Goal: Task Accomplishment & Management: Manage account settings

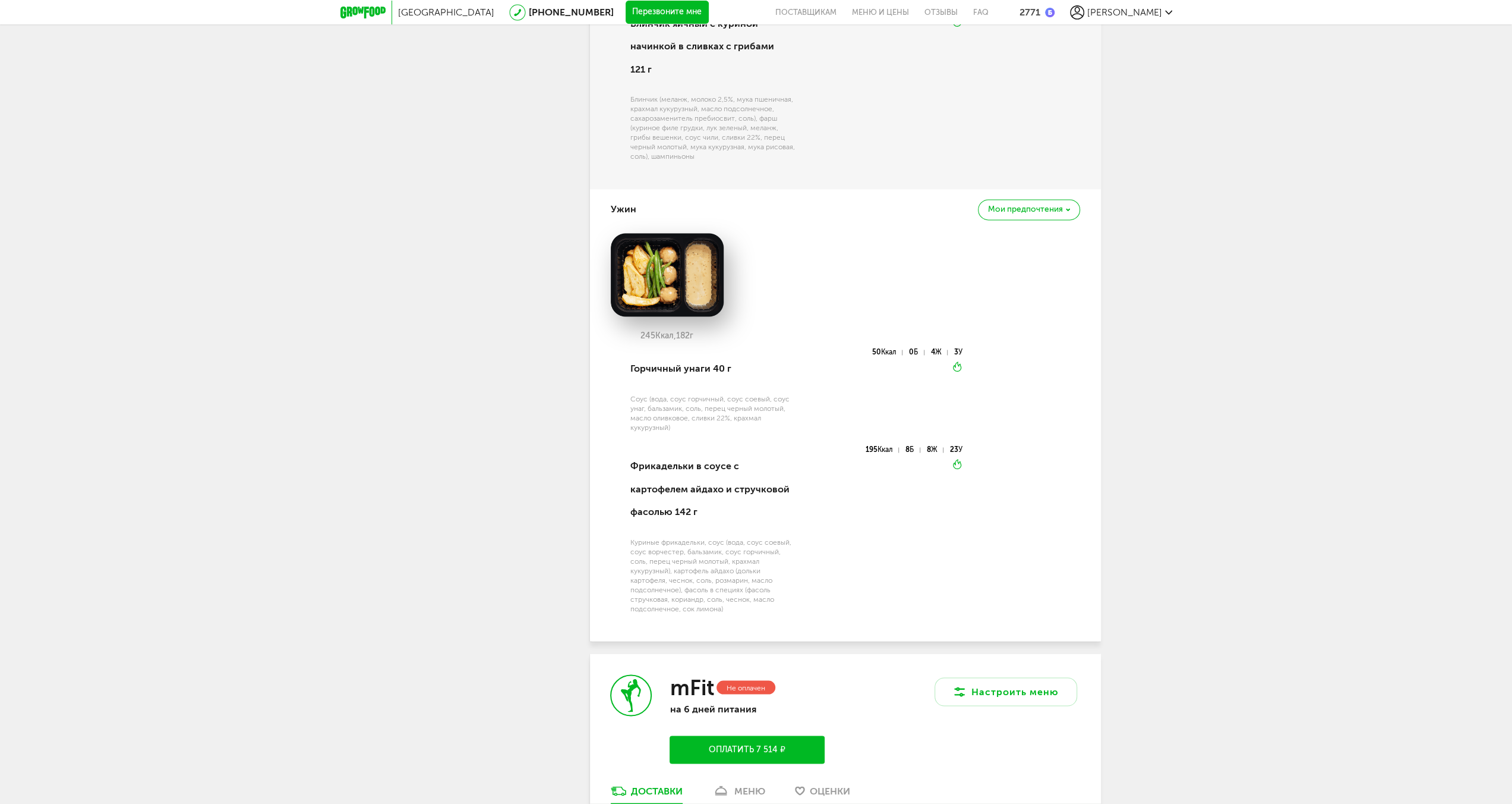
scroll to position [2088, 0]
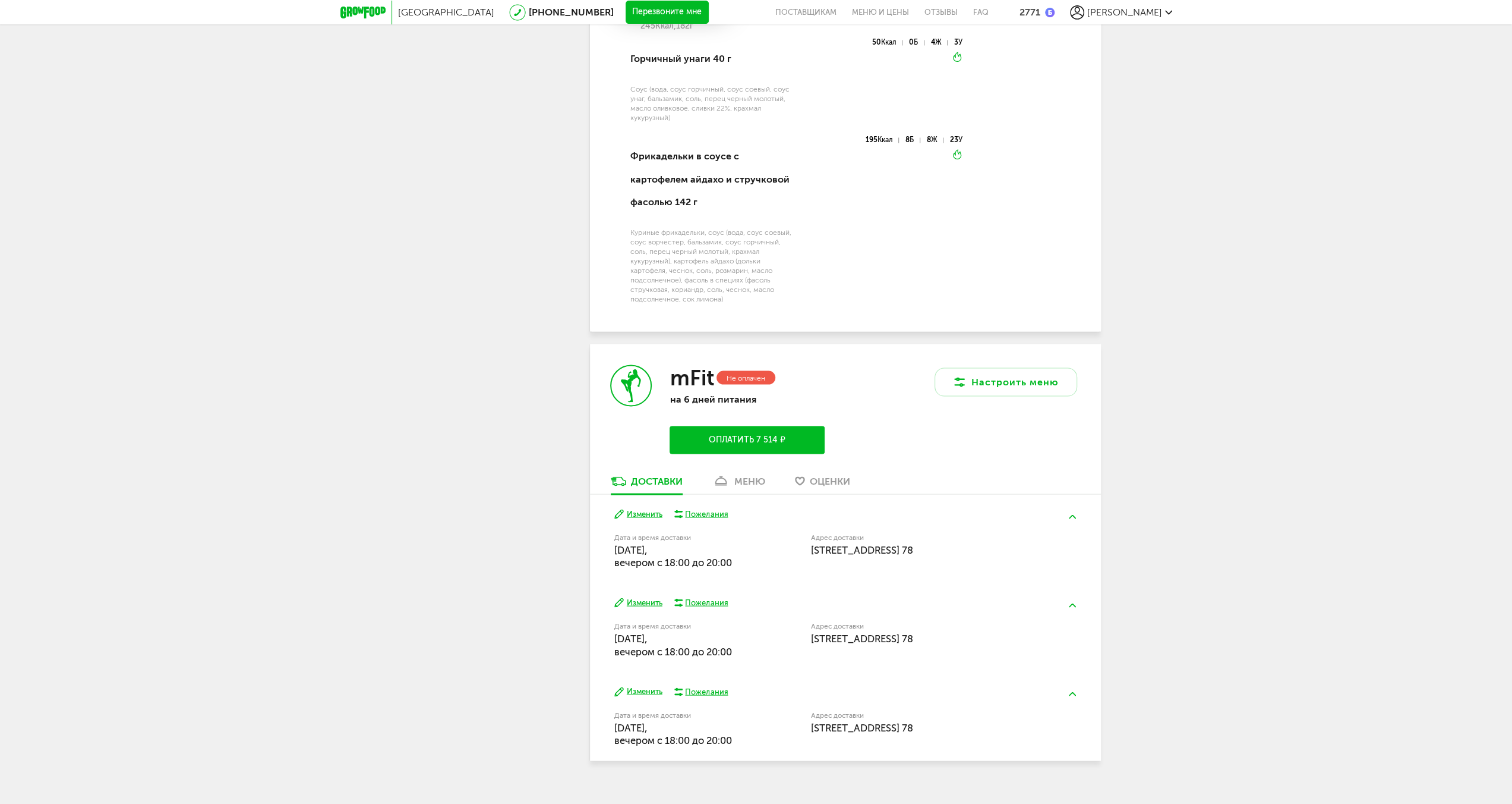
click at [759, 475] on div "меню" at bounding box center [750, 480] width 31 height 11
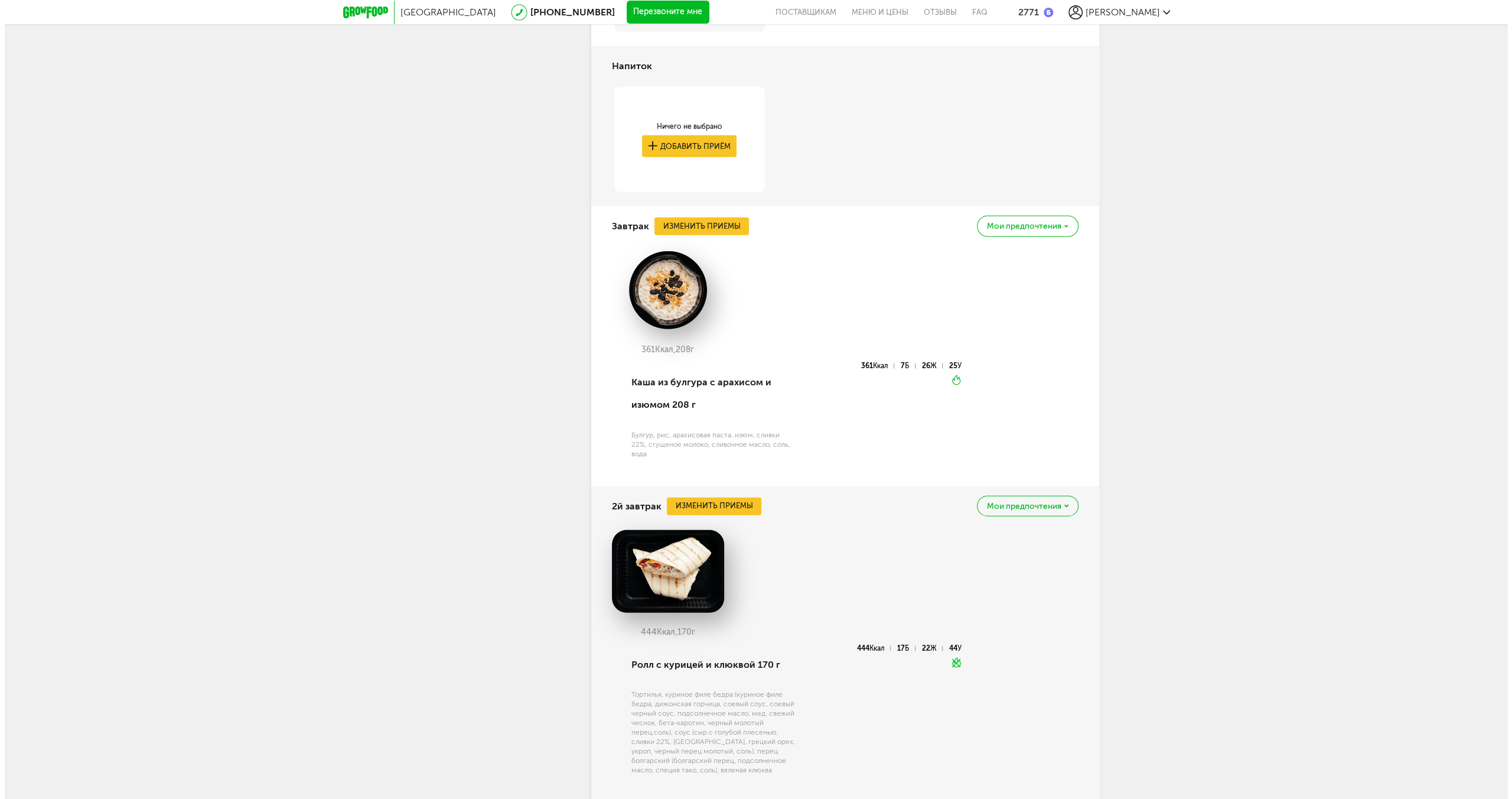
scroll to position [2902, 0]
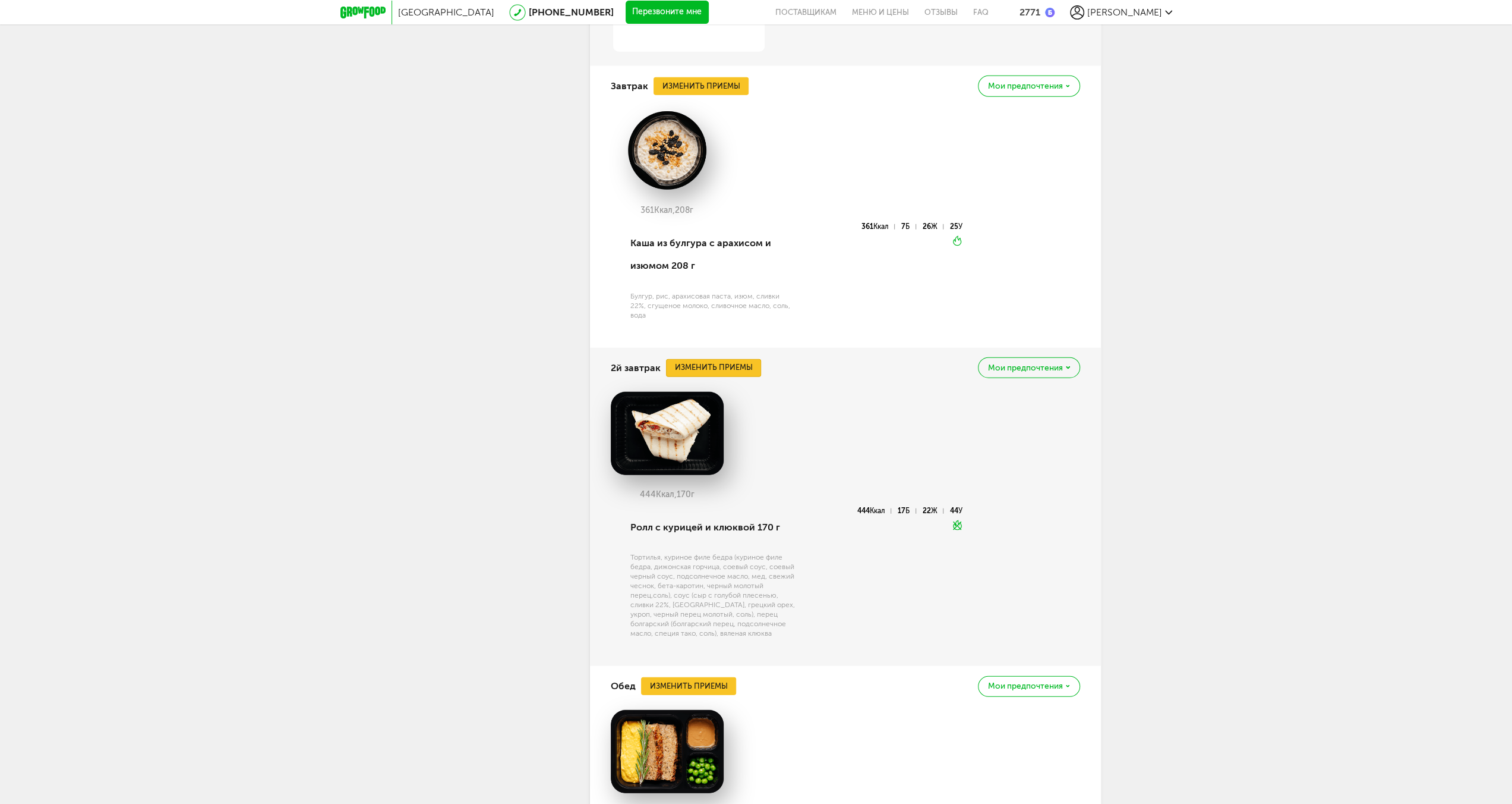
click at [723, 359] on button "Изменить приемы" at bounding box center [714, 368] width 95 height 18
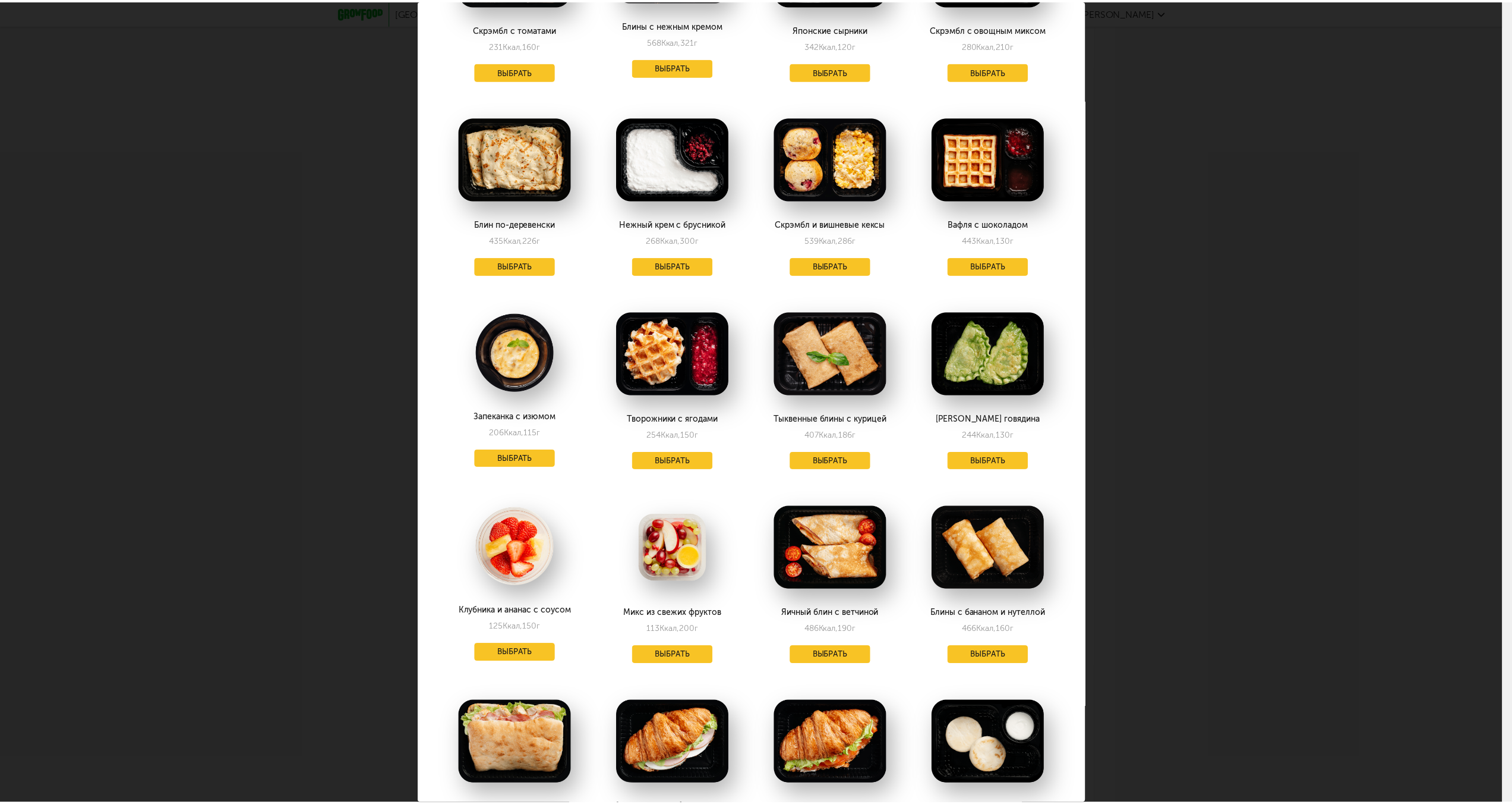
scroll to position [0, 0]
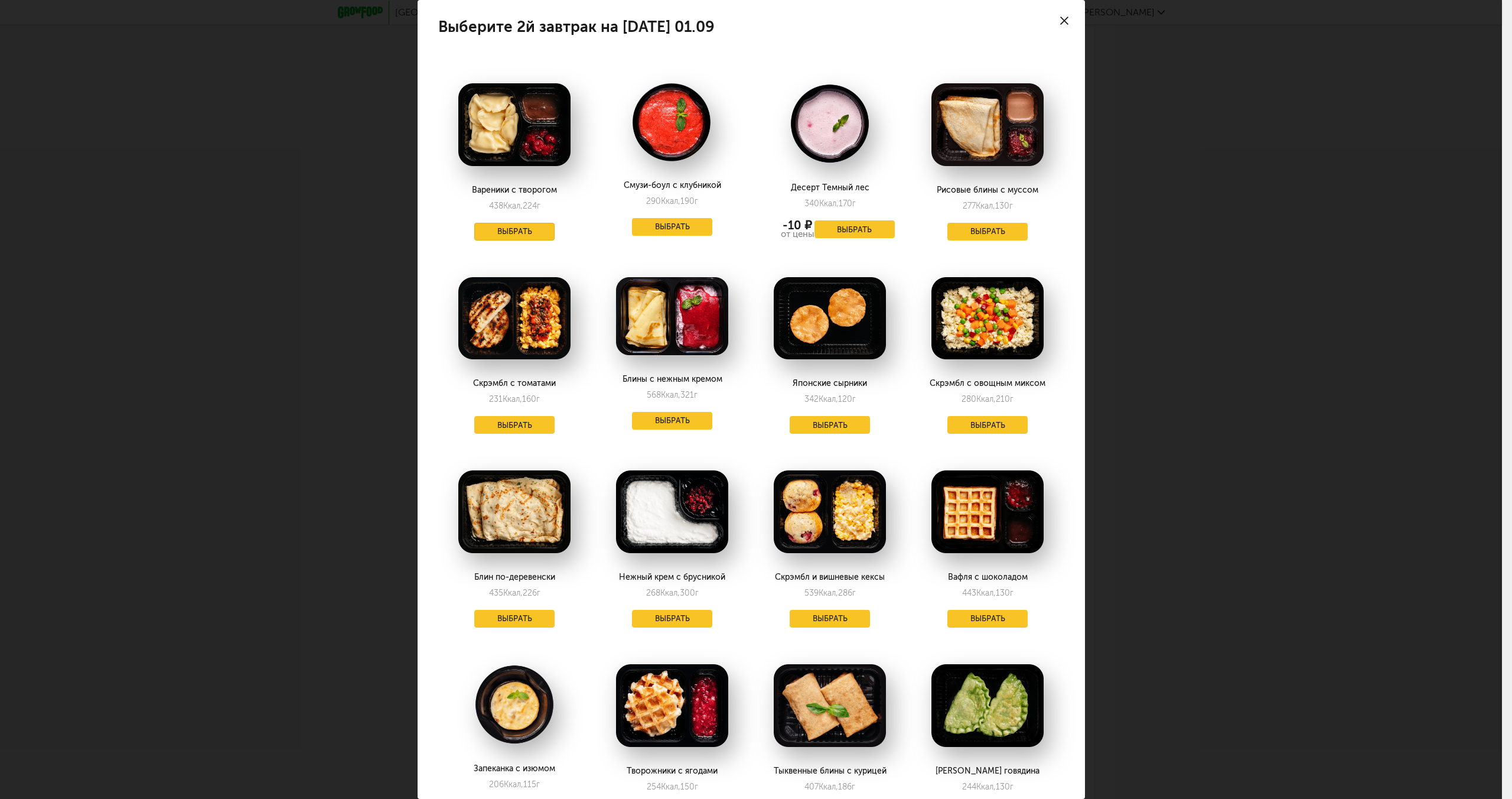
click at [517, 229] on button "Выбрать" at bounding box center [514, 231] width 80 height 17
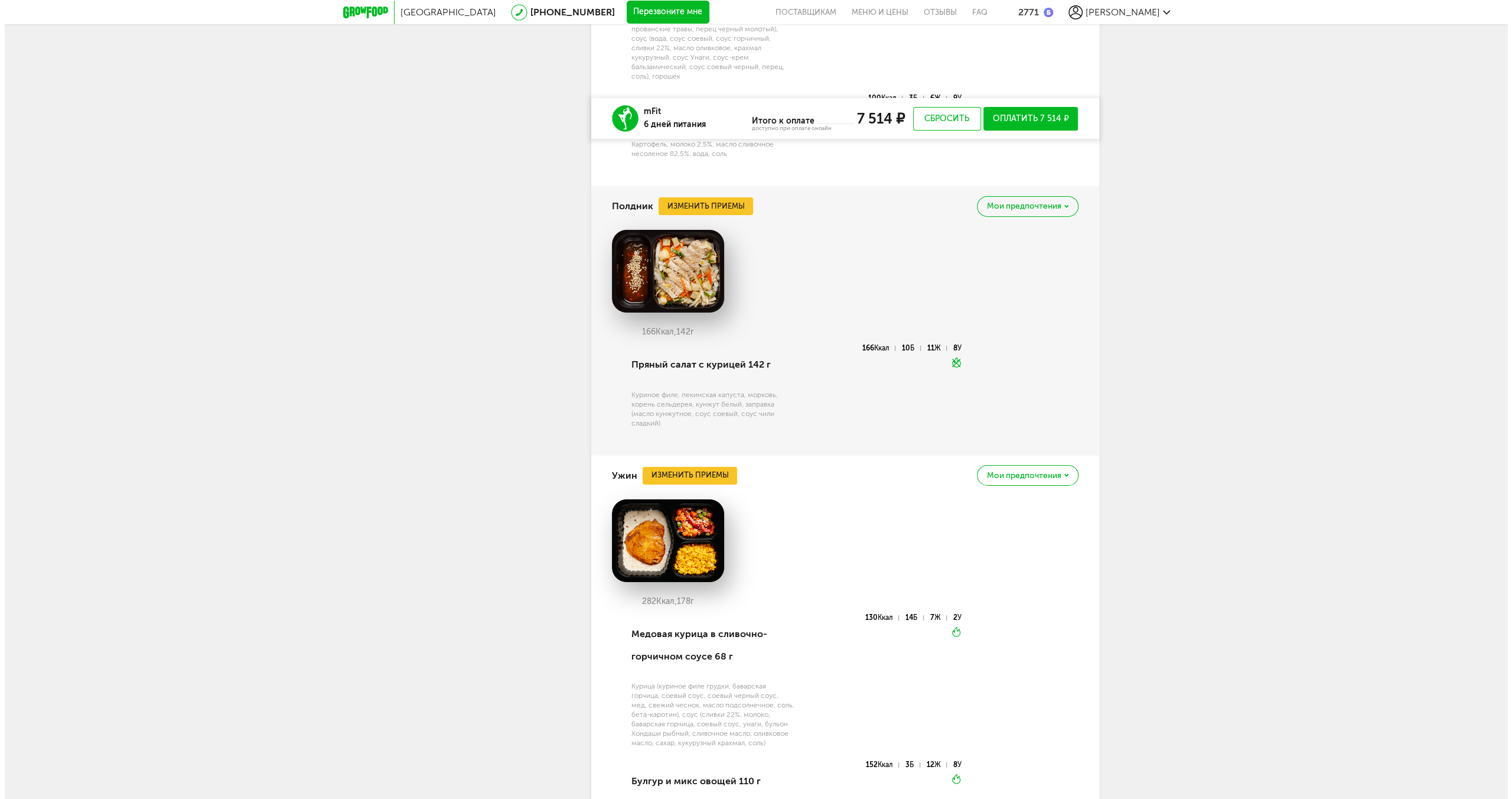
scroll to position [4041, 0]
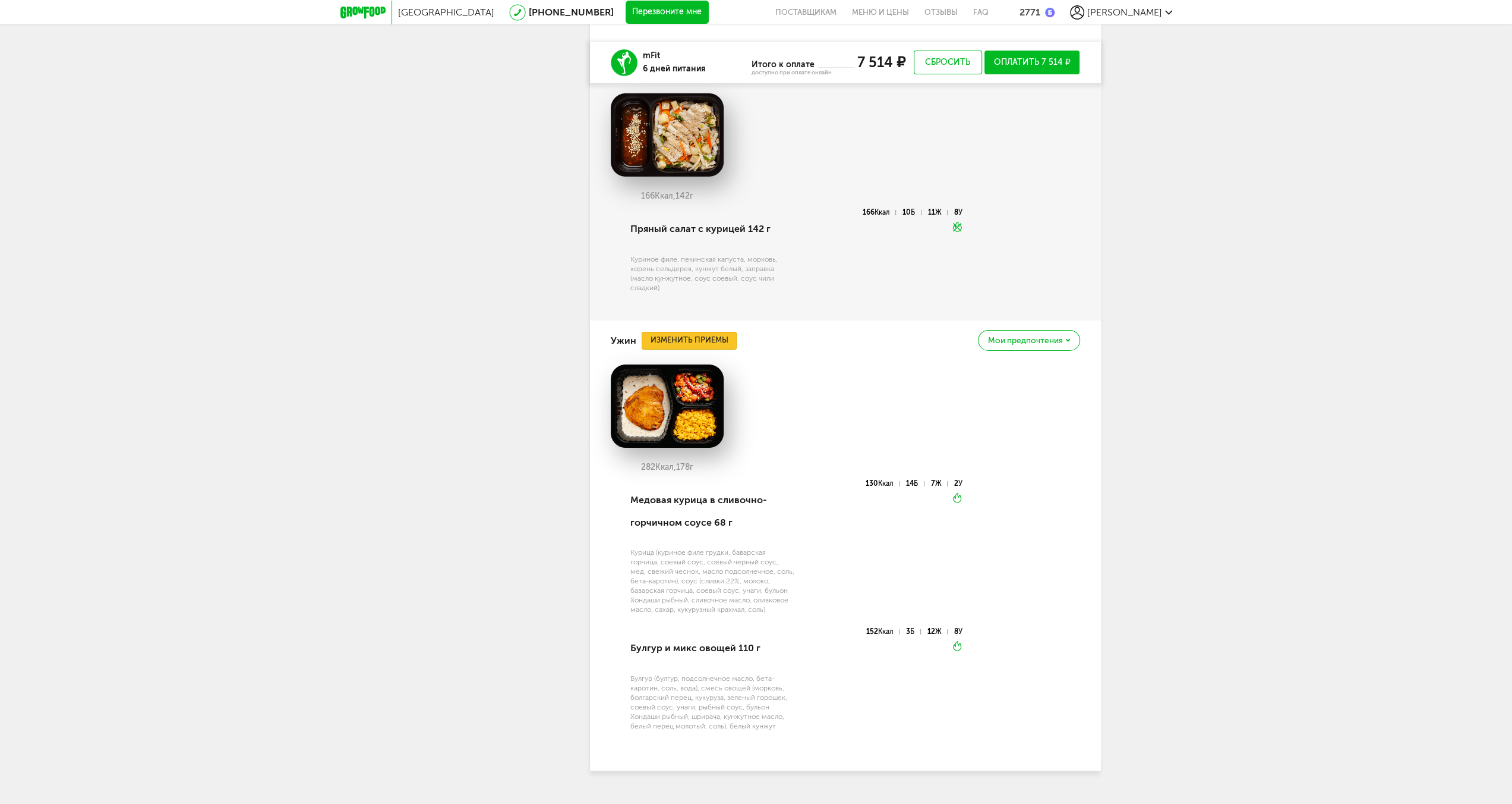
click at [691, 332] on button "Изменить приемы" at bounding box center [690, 341] width 95 height 18
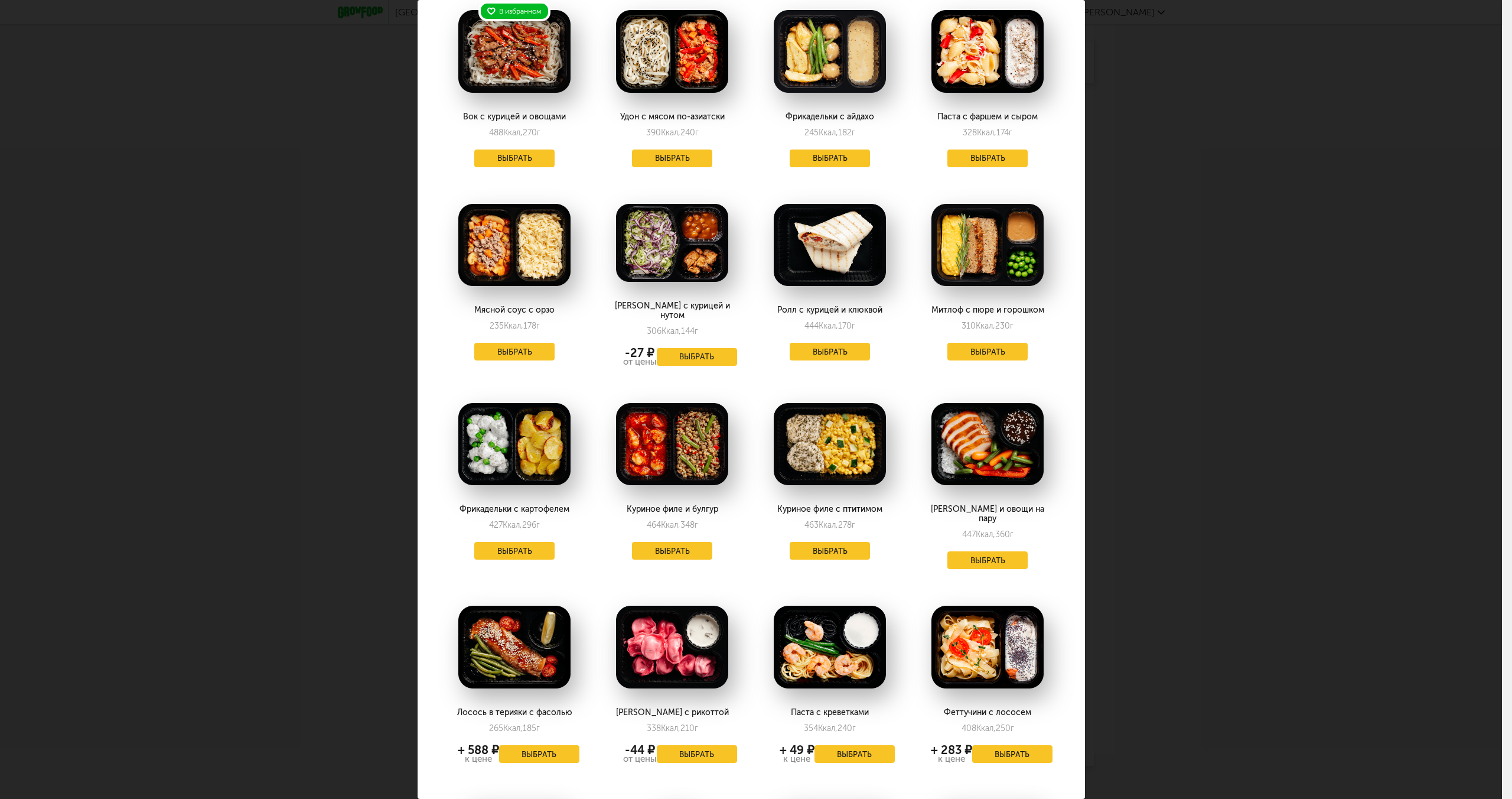
scroll to position [0, 0]
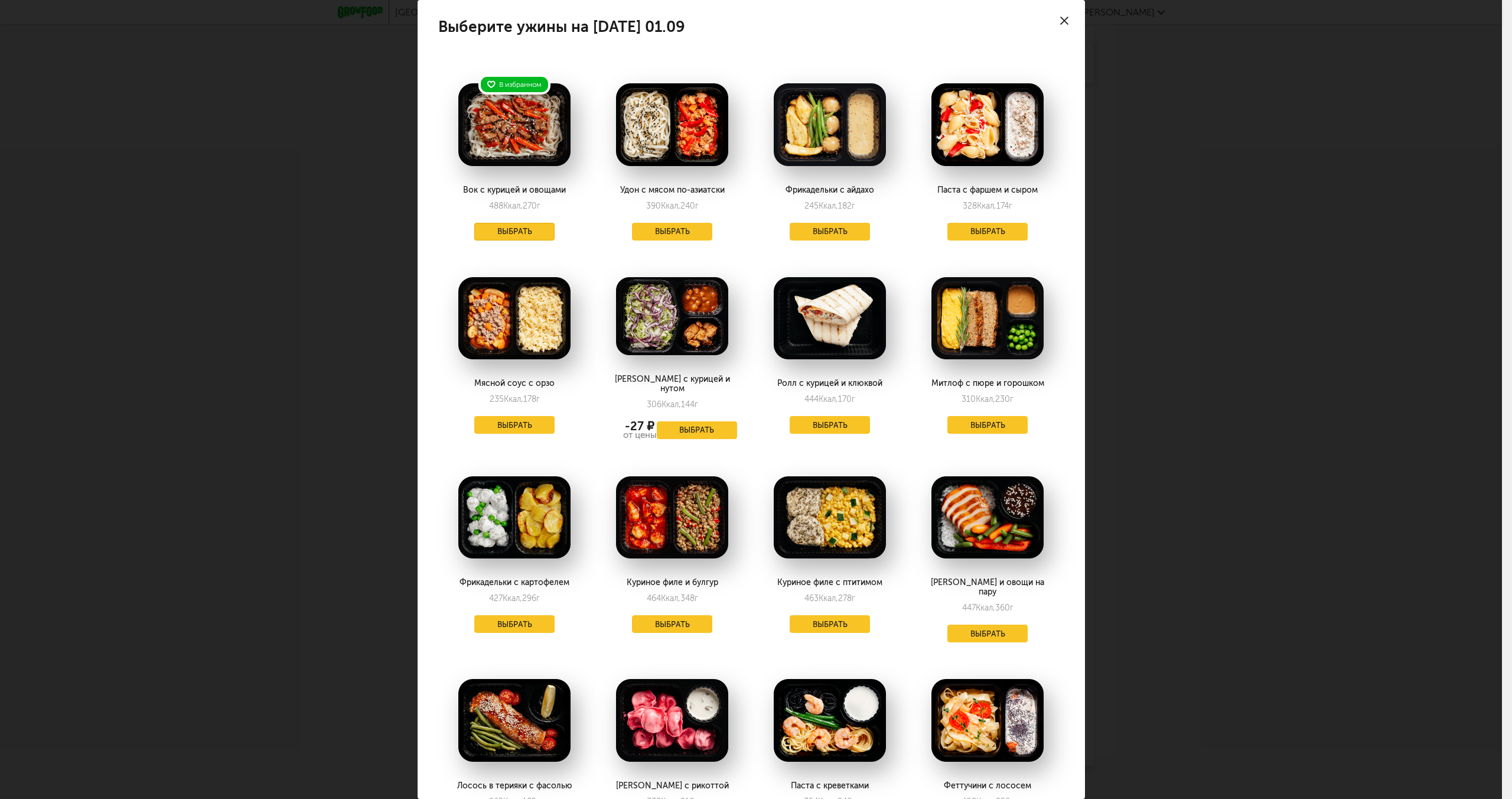
click at [534, 232] on button "Выбрать" at bounding box center [514, 231] width 80 height 17
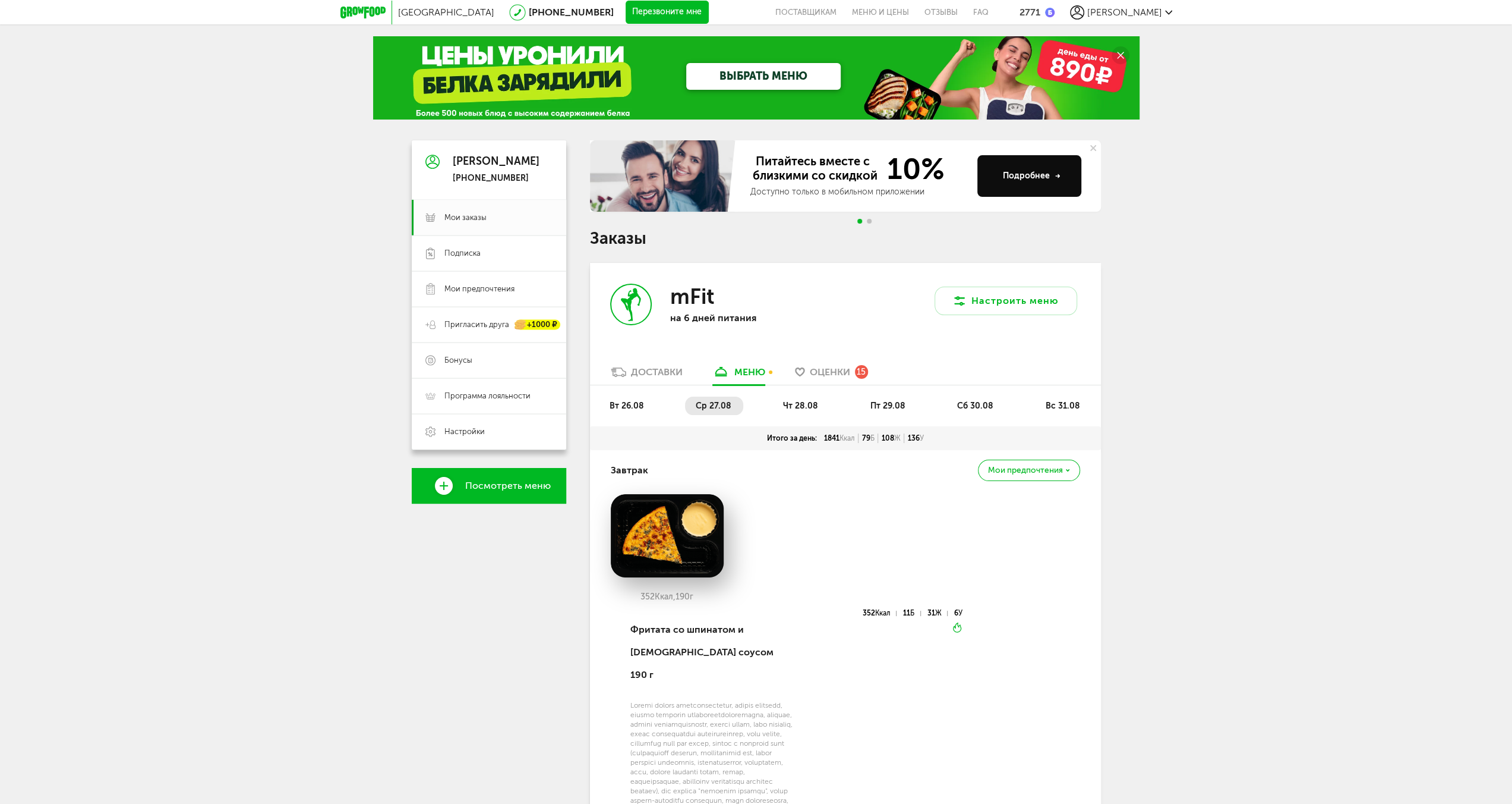
click at [799, 404] on span "чт 28.08" at bounding box center [801, 406] width 35 height 10
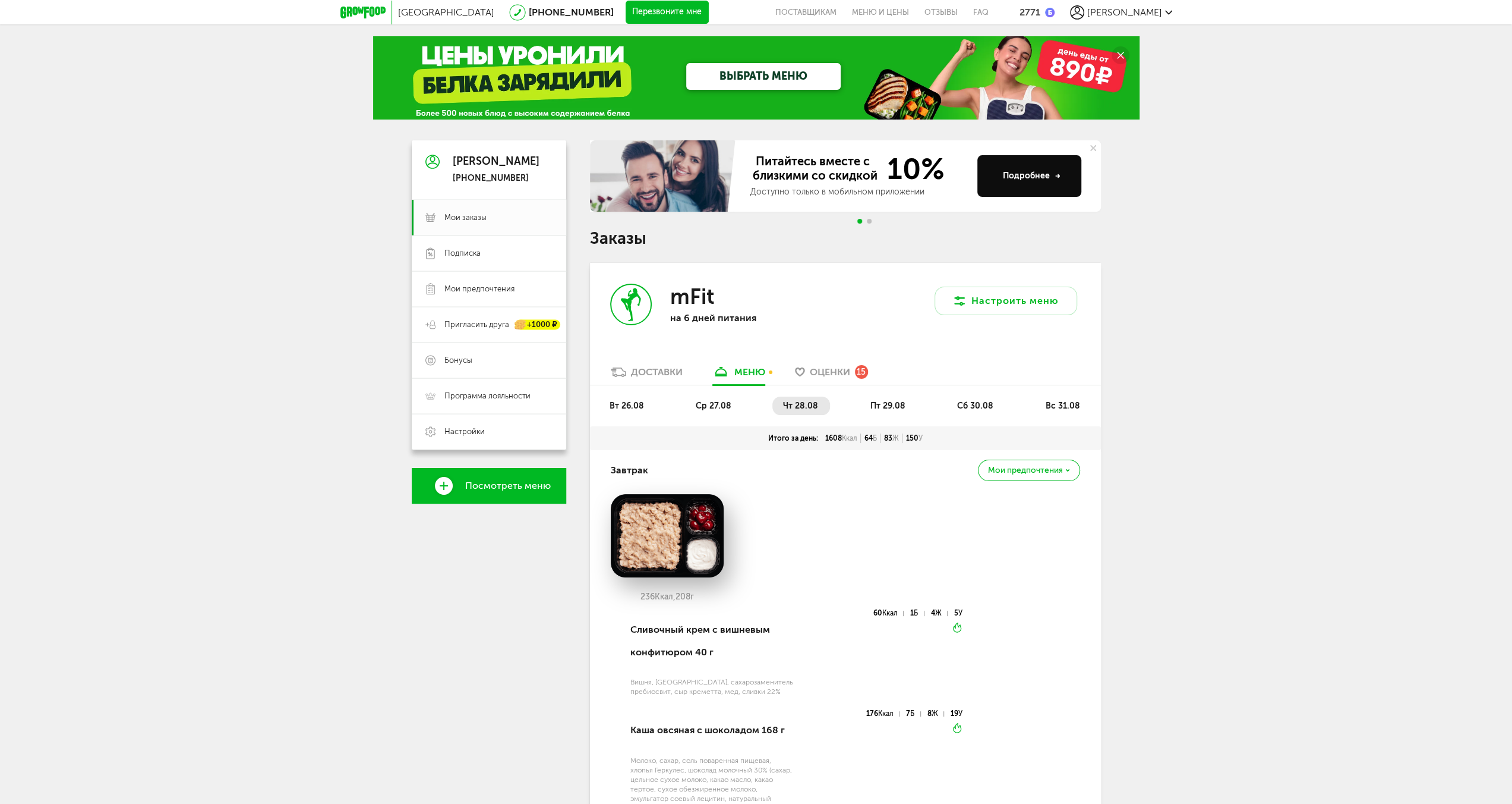
click at [636, 399] on li "вт 26.08" at bounding box center [627, 405] width 57 height 18
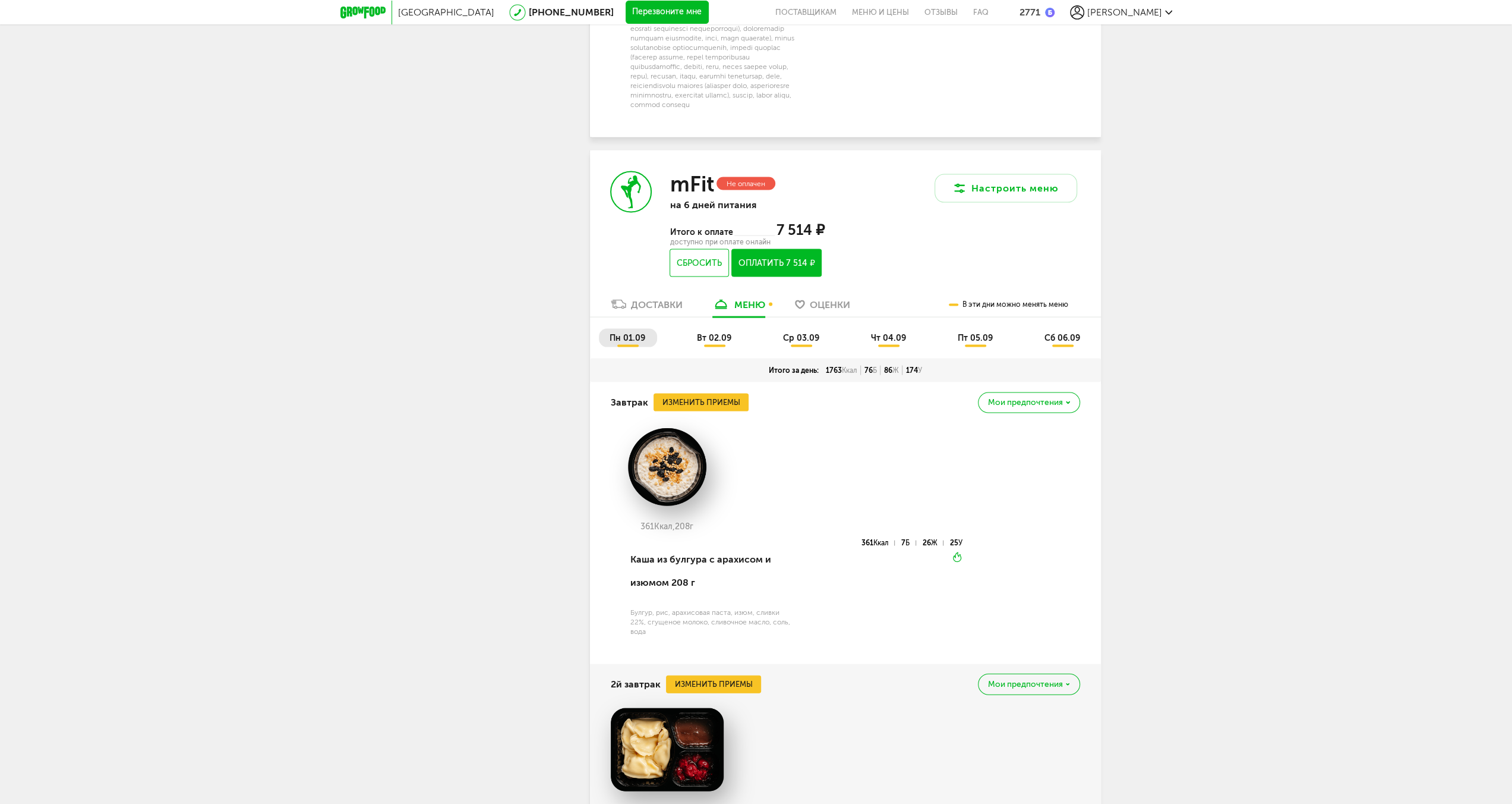
scroll to position [2310, 0]
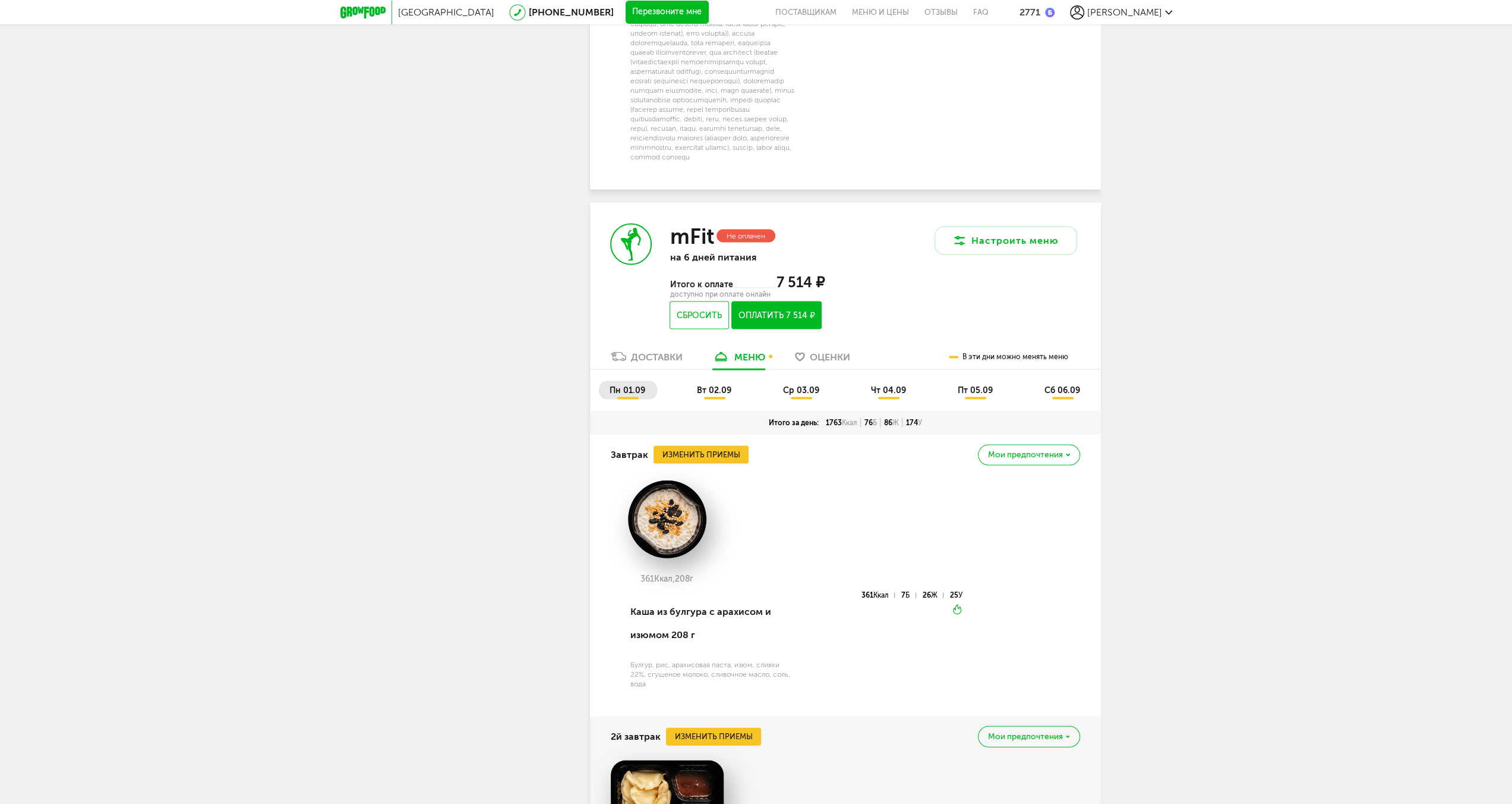
click at [711, 395] on span "вт 02.09" at bounding box center [714, 390] width 34 height 10
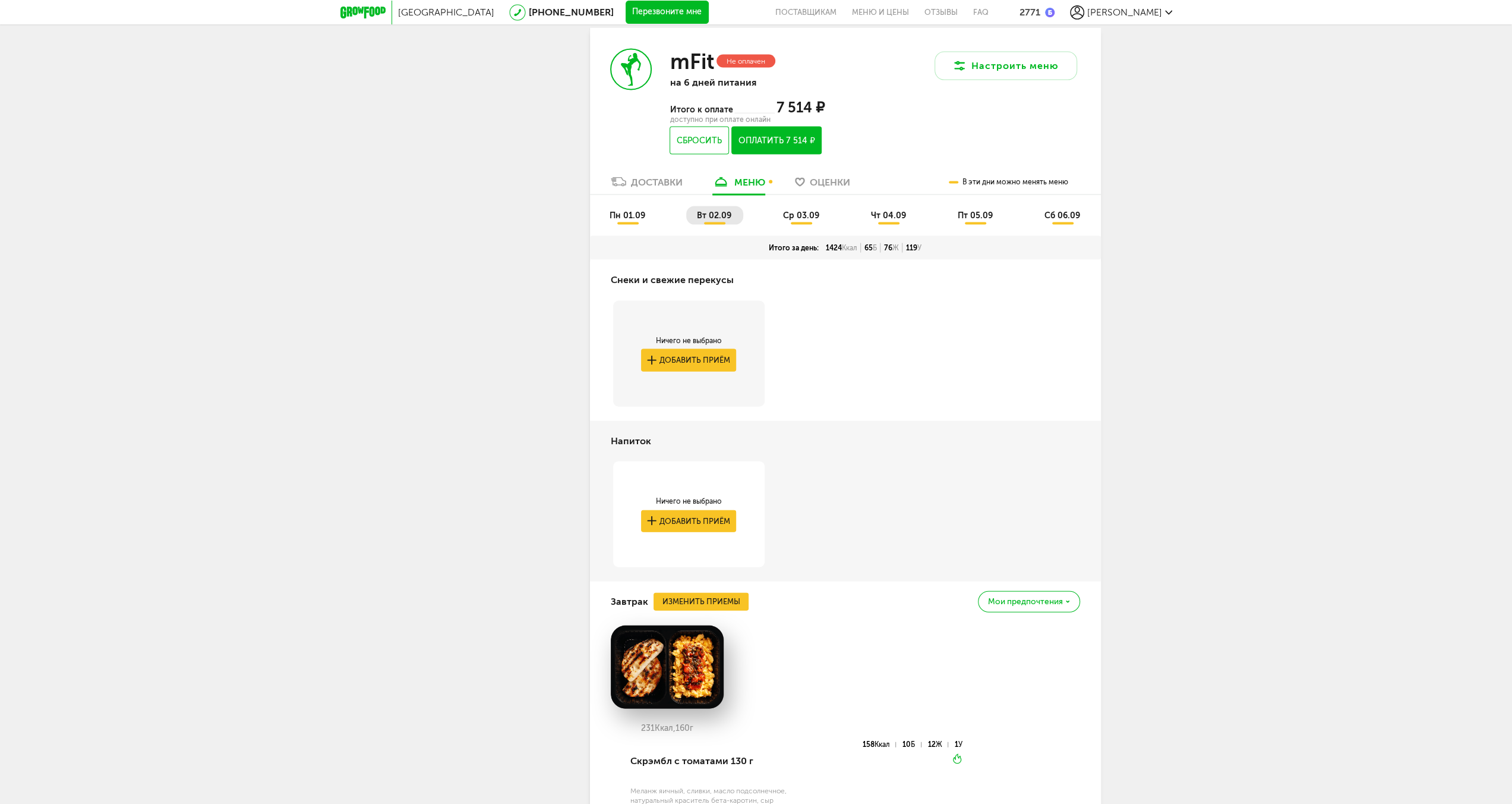
scroll to position [2247, 0]
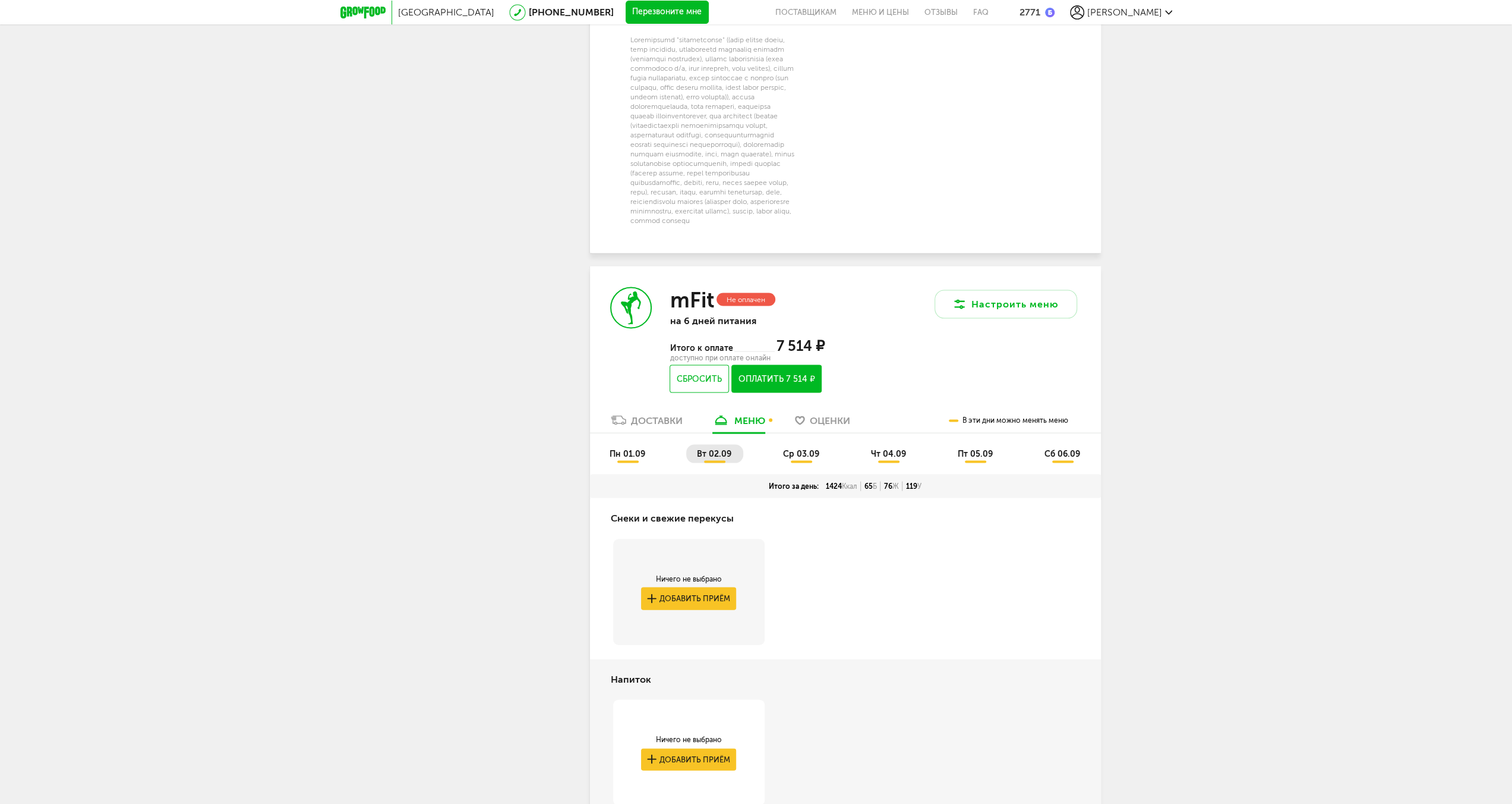
click at [638, 462] on li "пн 01.09" at bounding box center [627, 453] width 58 height 18
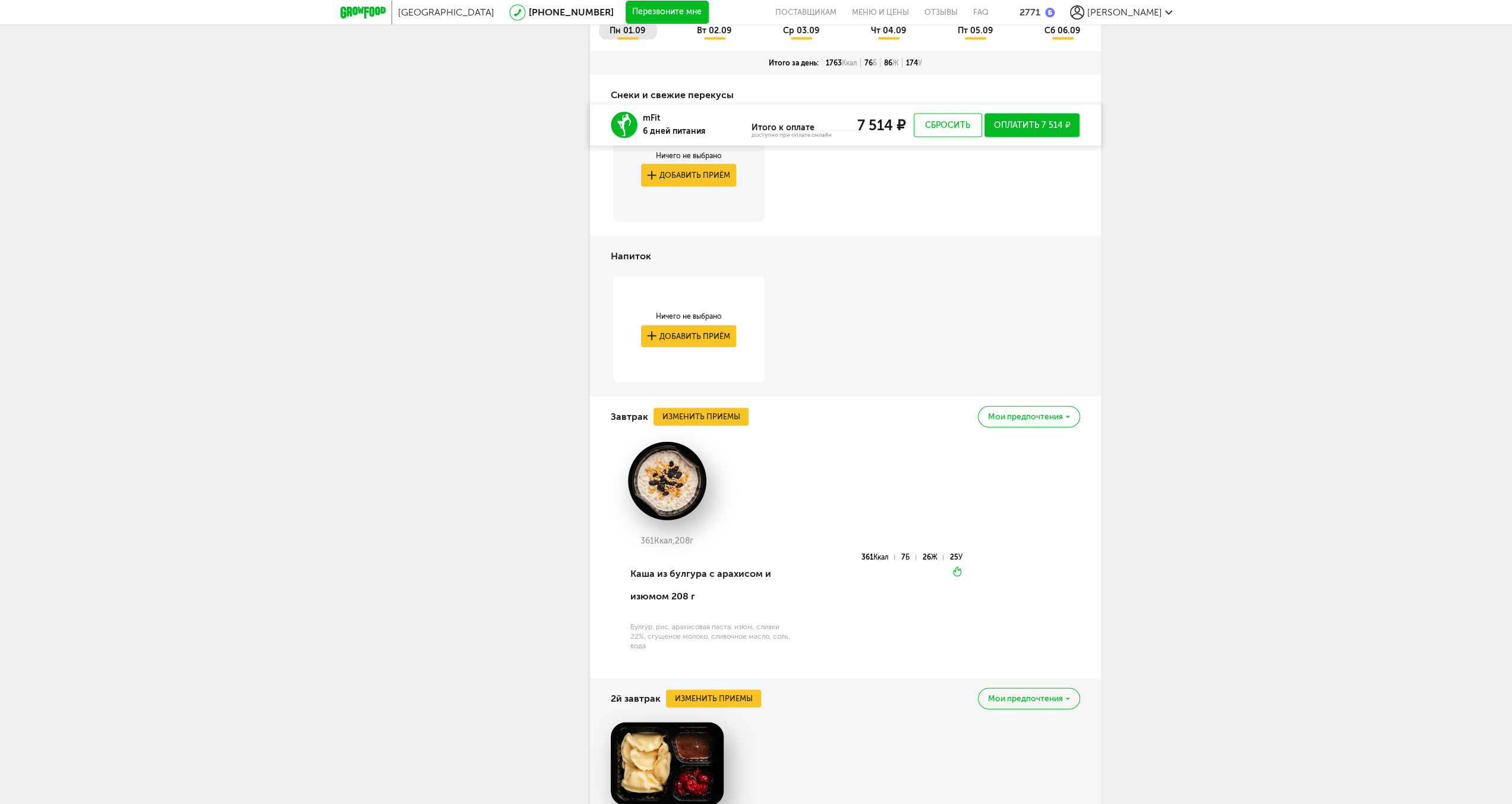
scroll to position [2663, 0]
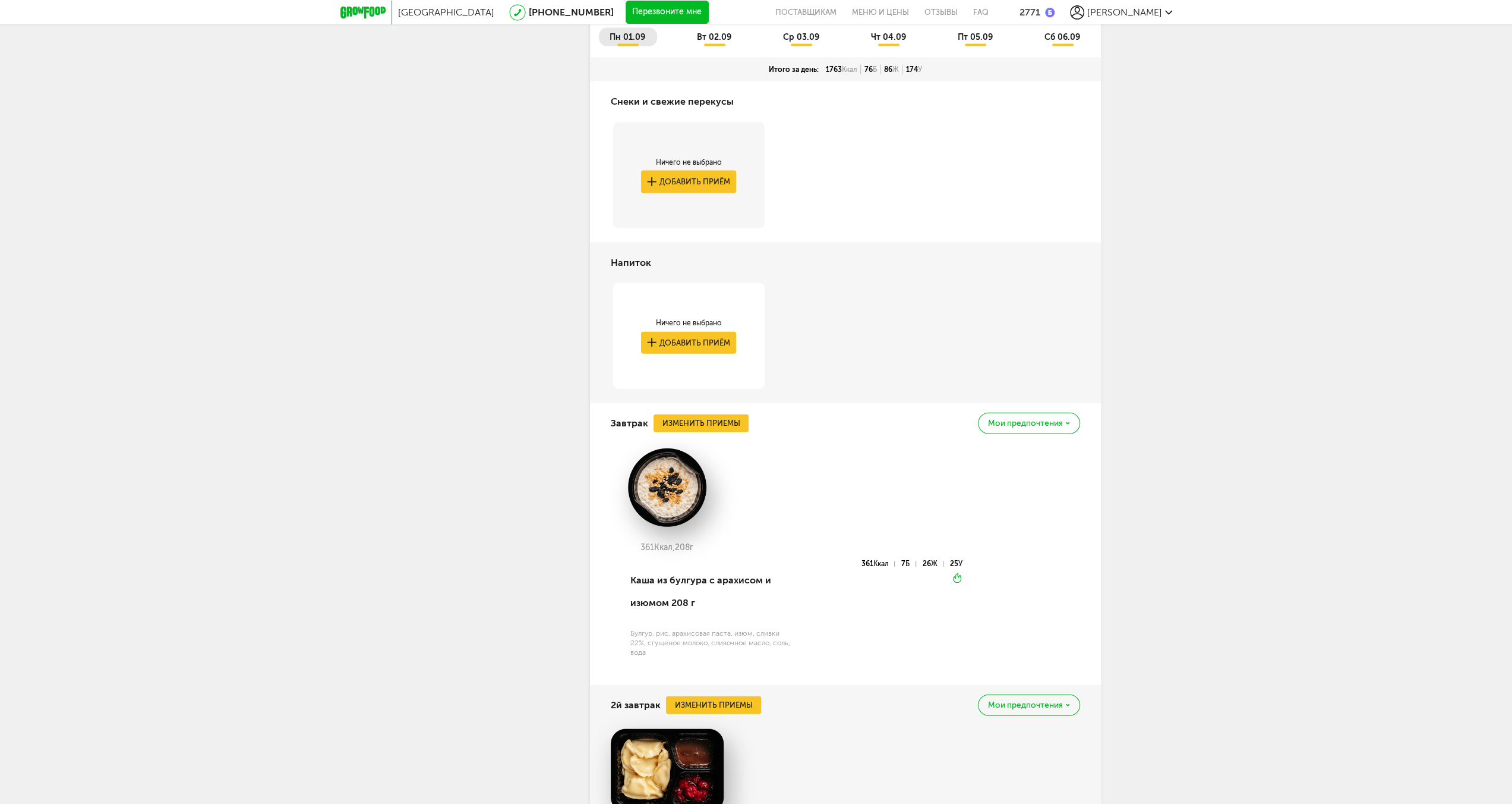
click at [715, 46] on li "вт 02.09" at bounding box center [715, 37] width 57 height 18
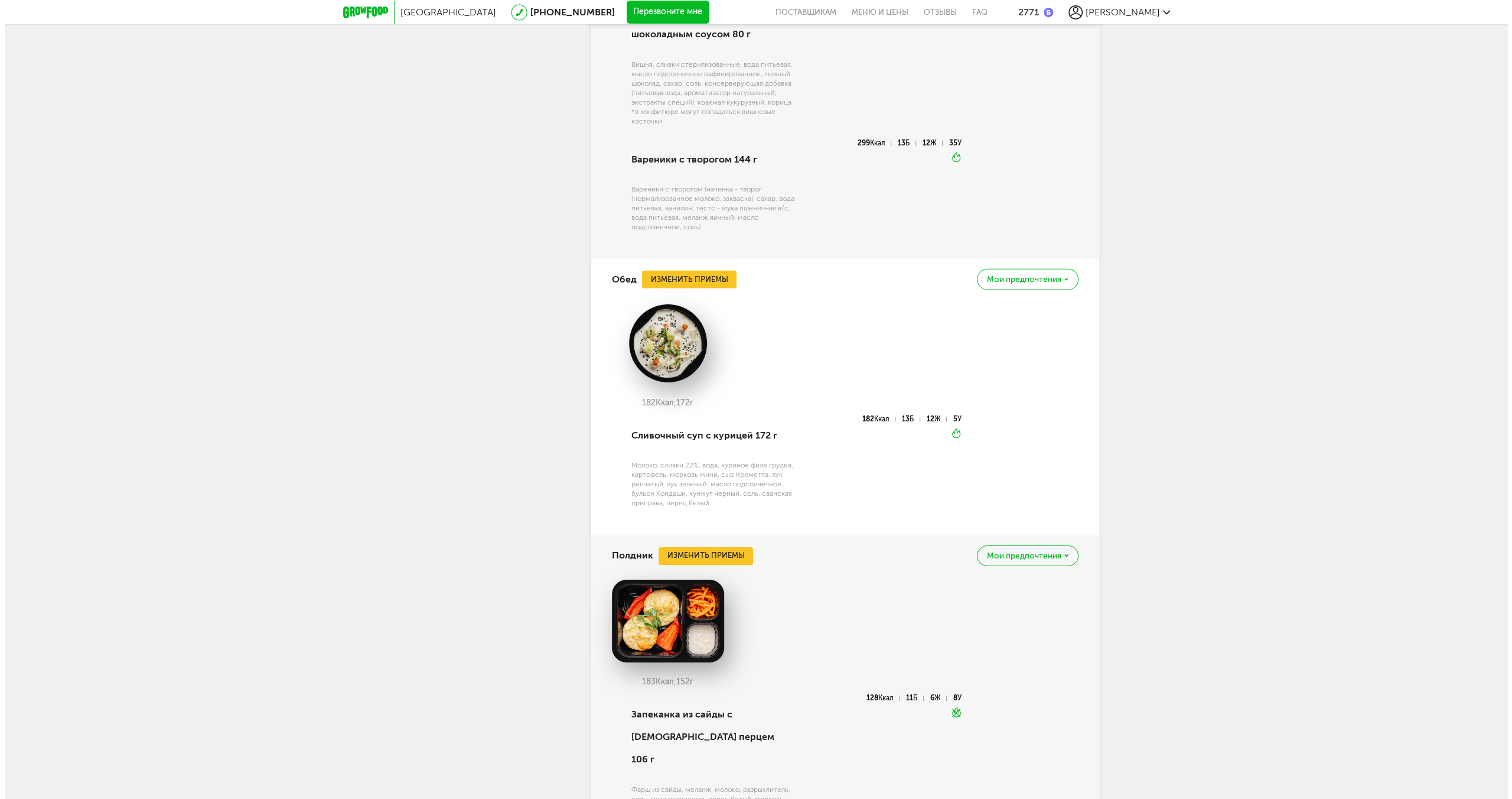
scroll to position [3651, 0]
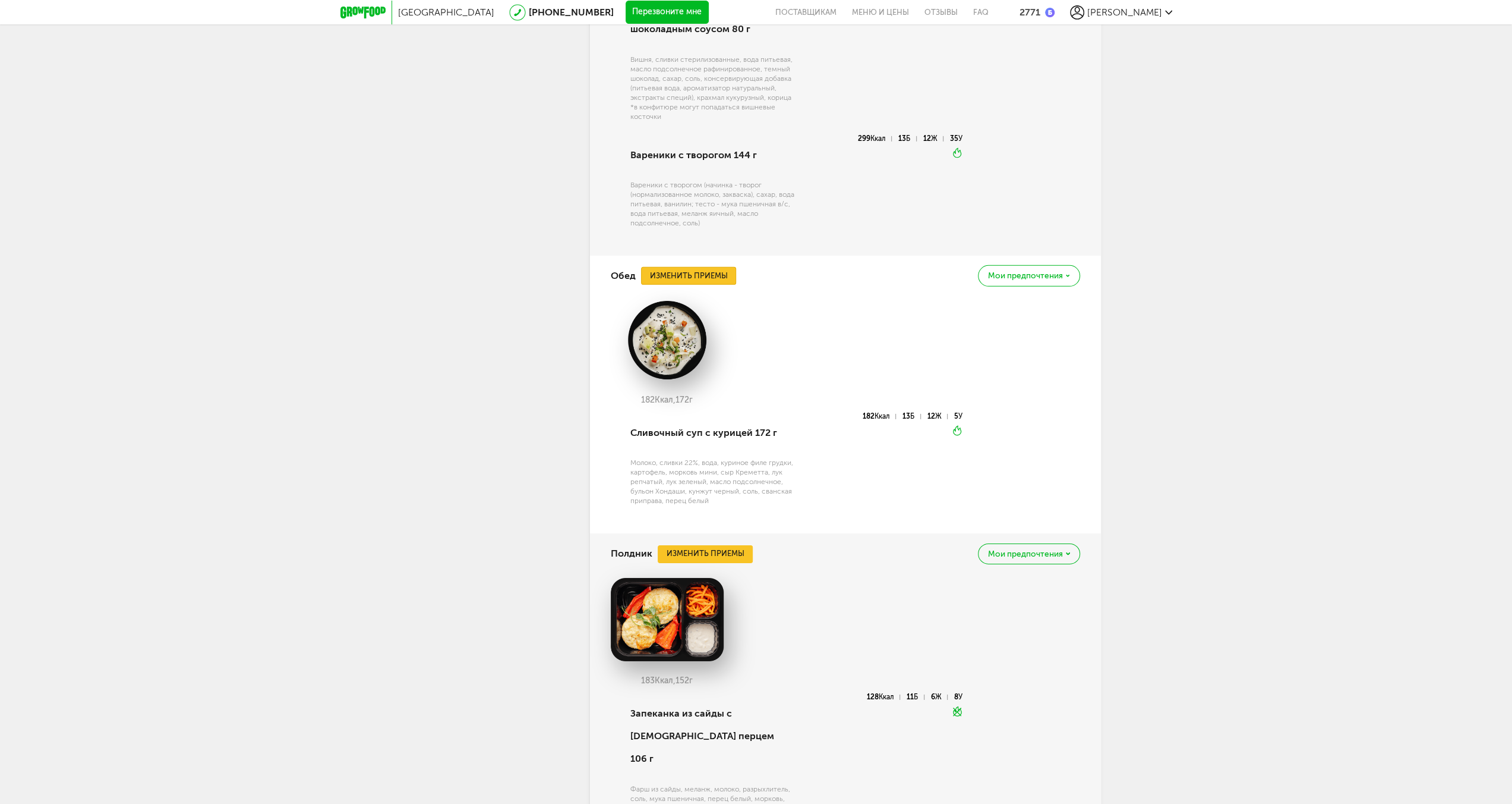
click at [675, 285] on button "Изменить приемы" at bounding box center [689, 276] width 95 height 18
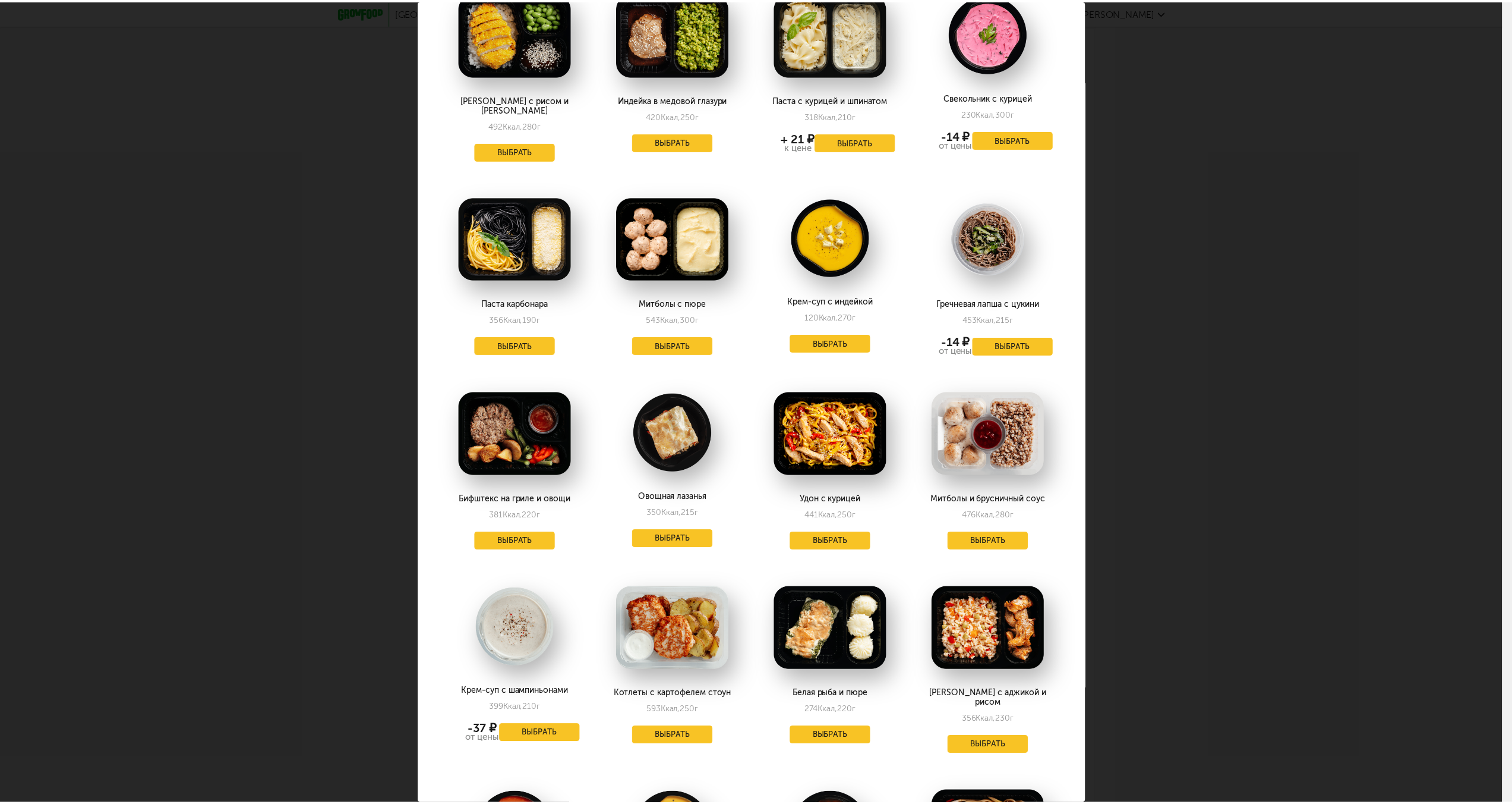
scroll to position [1308, 0]
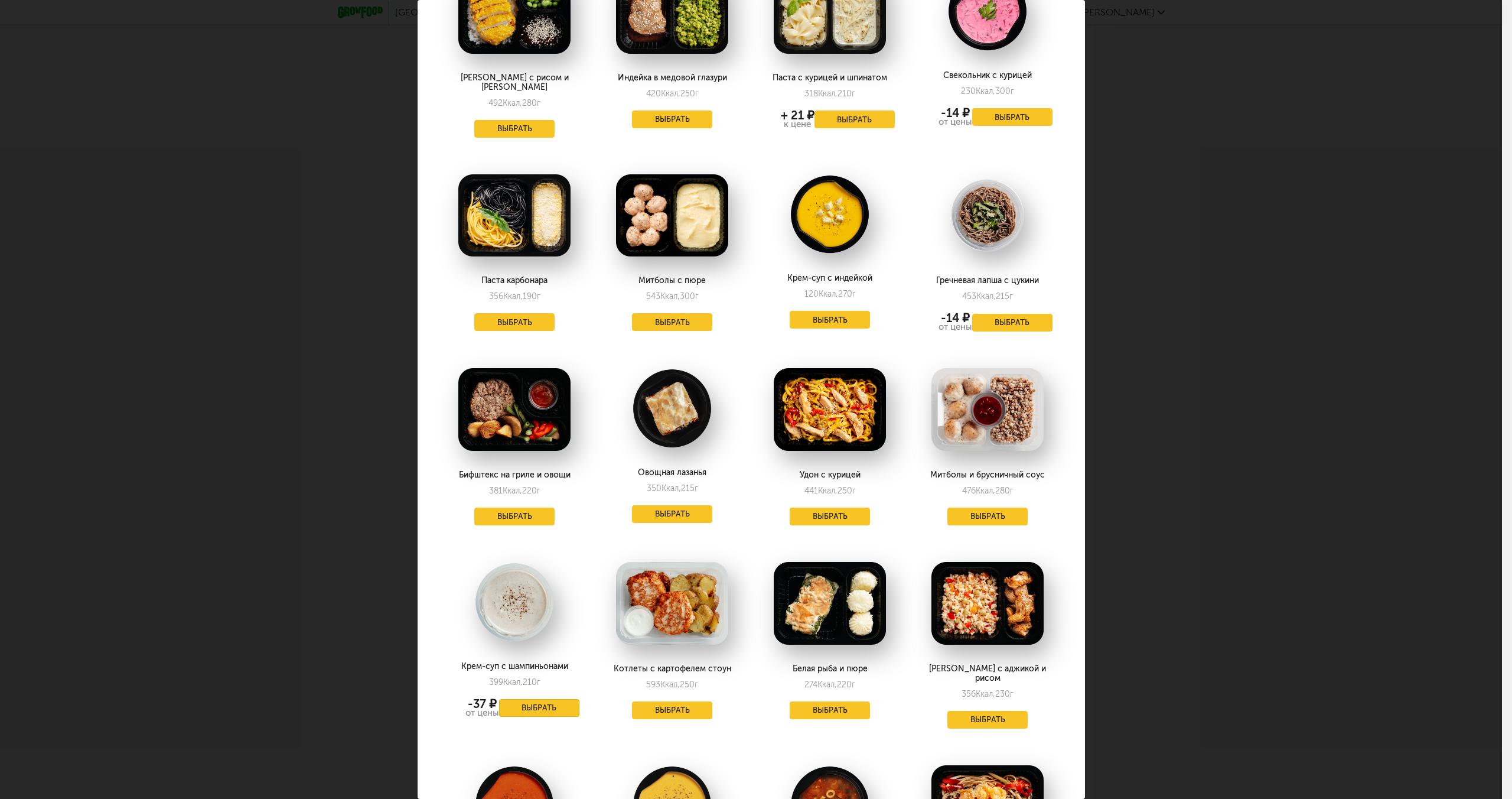
click at [540, 699] on button "Выбрать" at bounding box center [539, 707] width 80 height 17
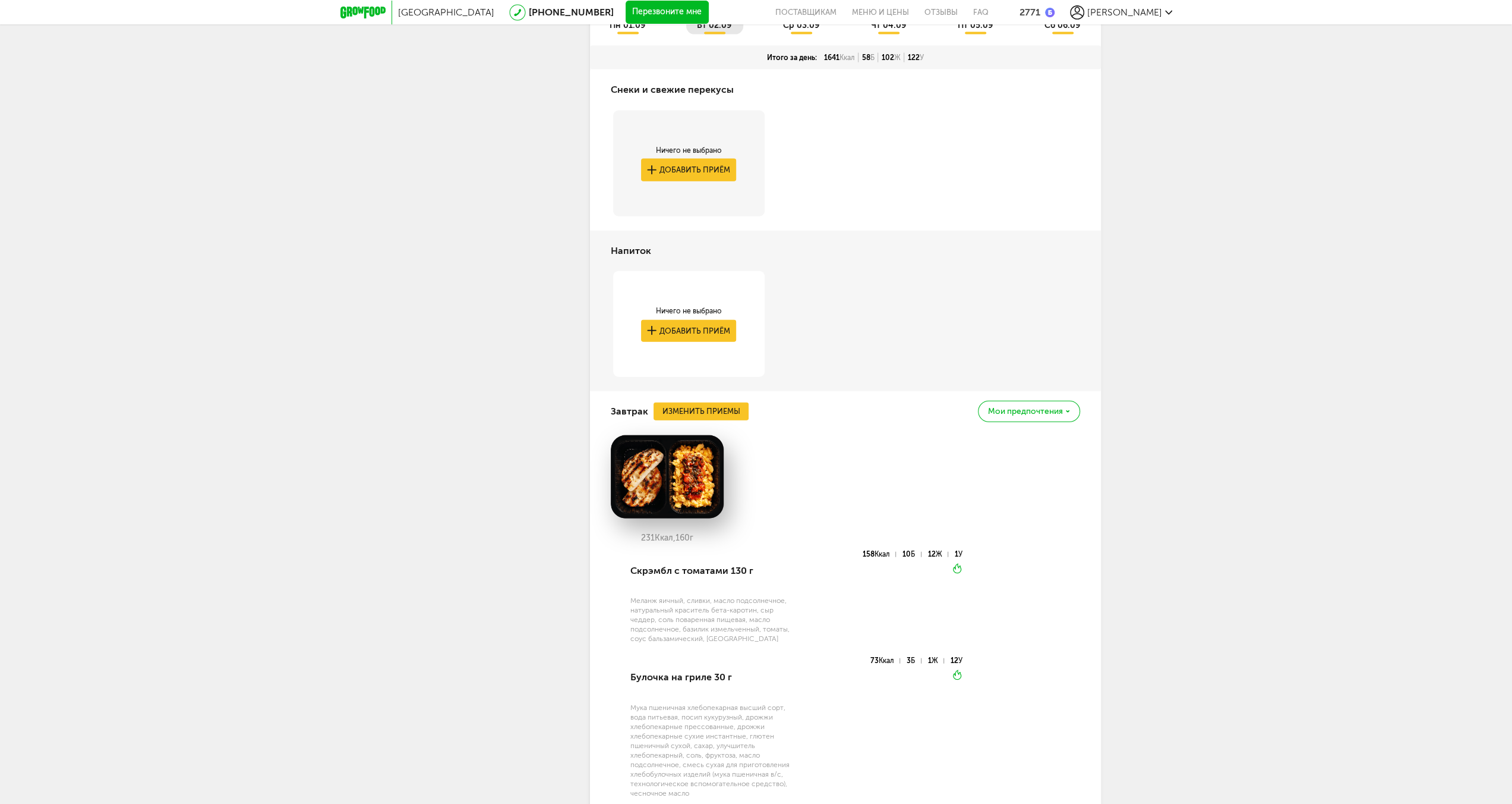
scroll to position [2319, 0]
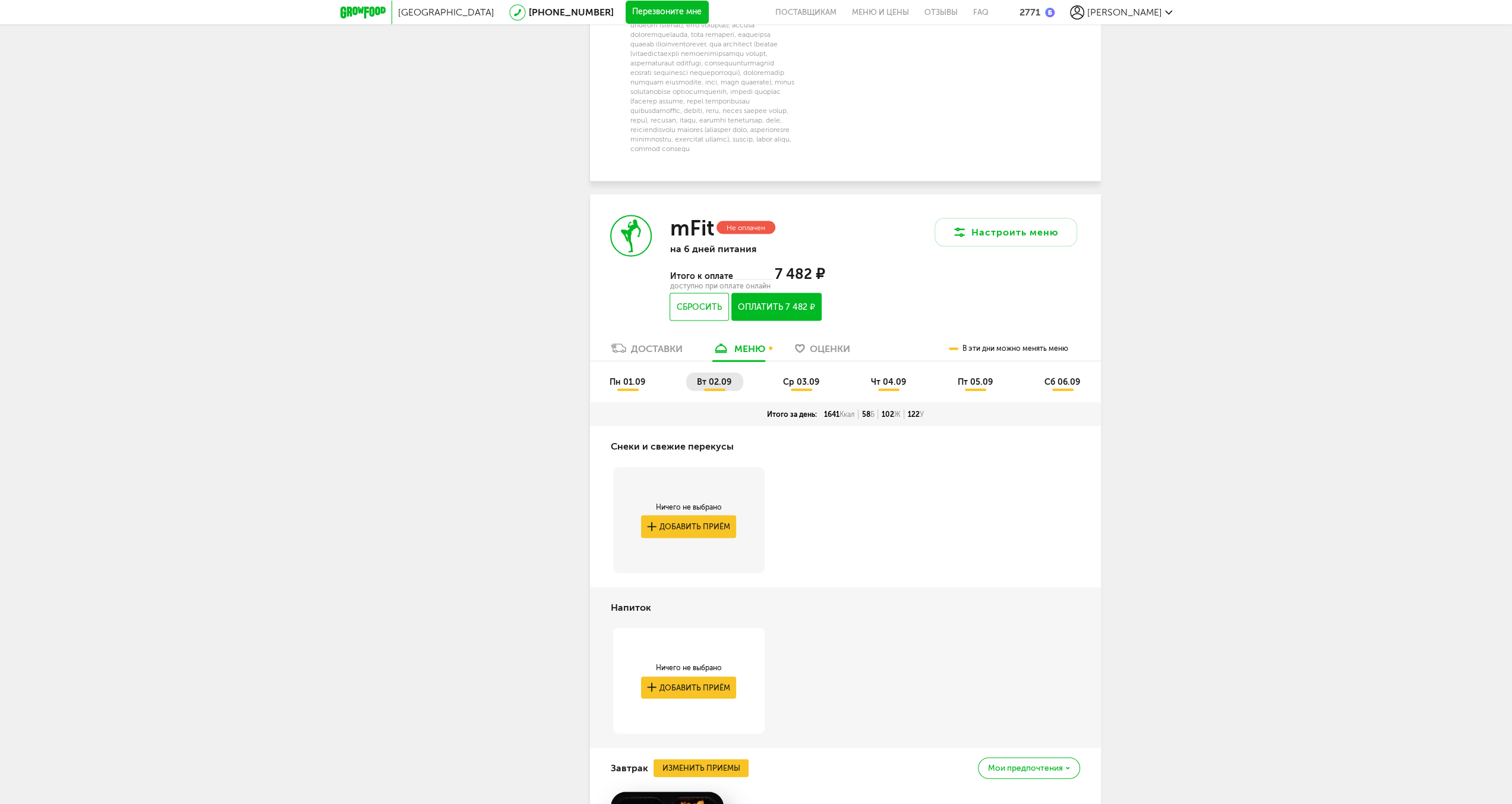
click at [804, 387] on span "ср 03.09" at bounding box center [801, 382] width 36 height 10
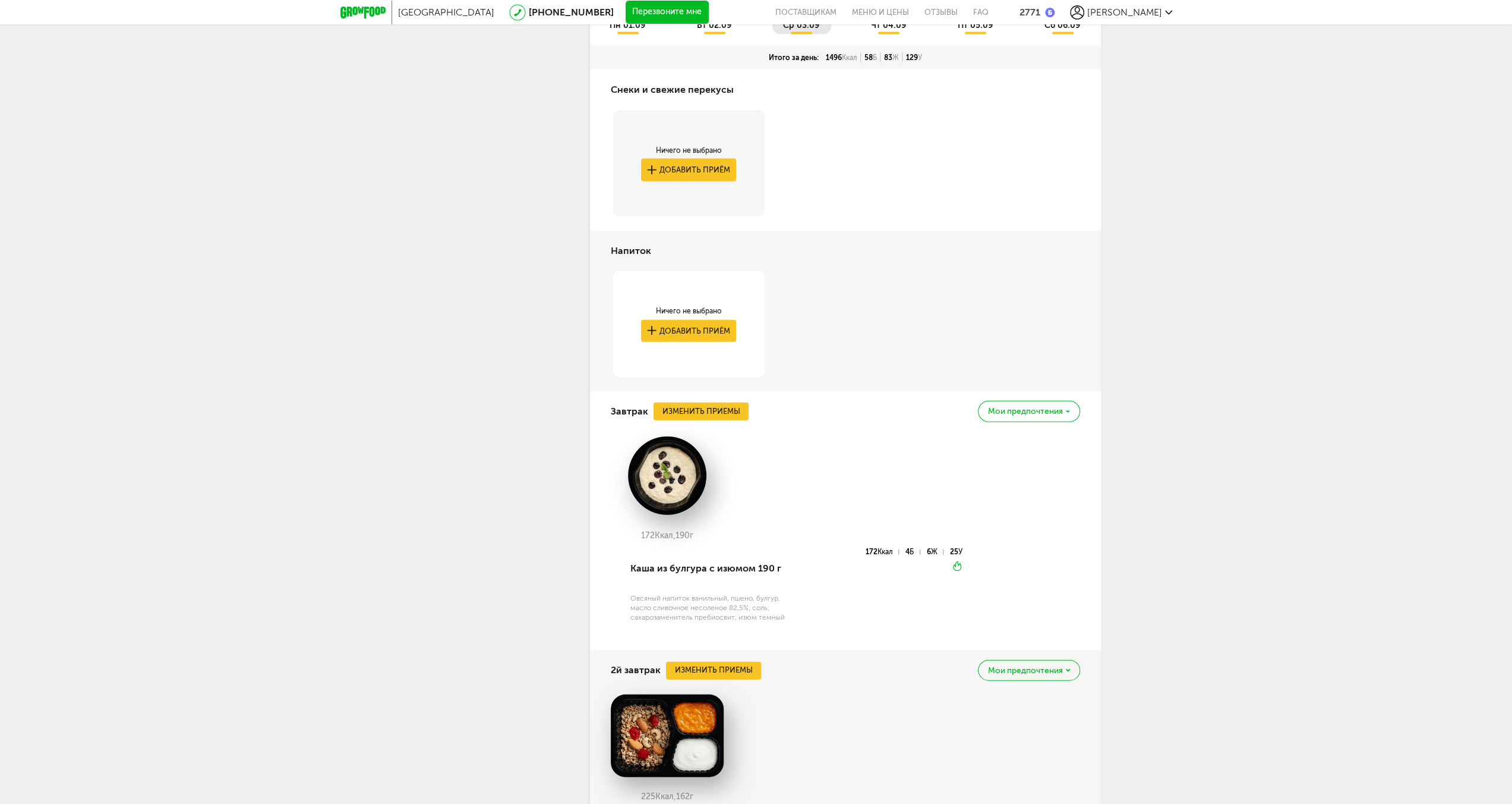
scroll to position [2972, 0]
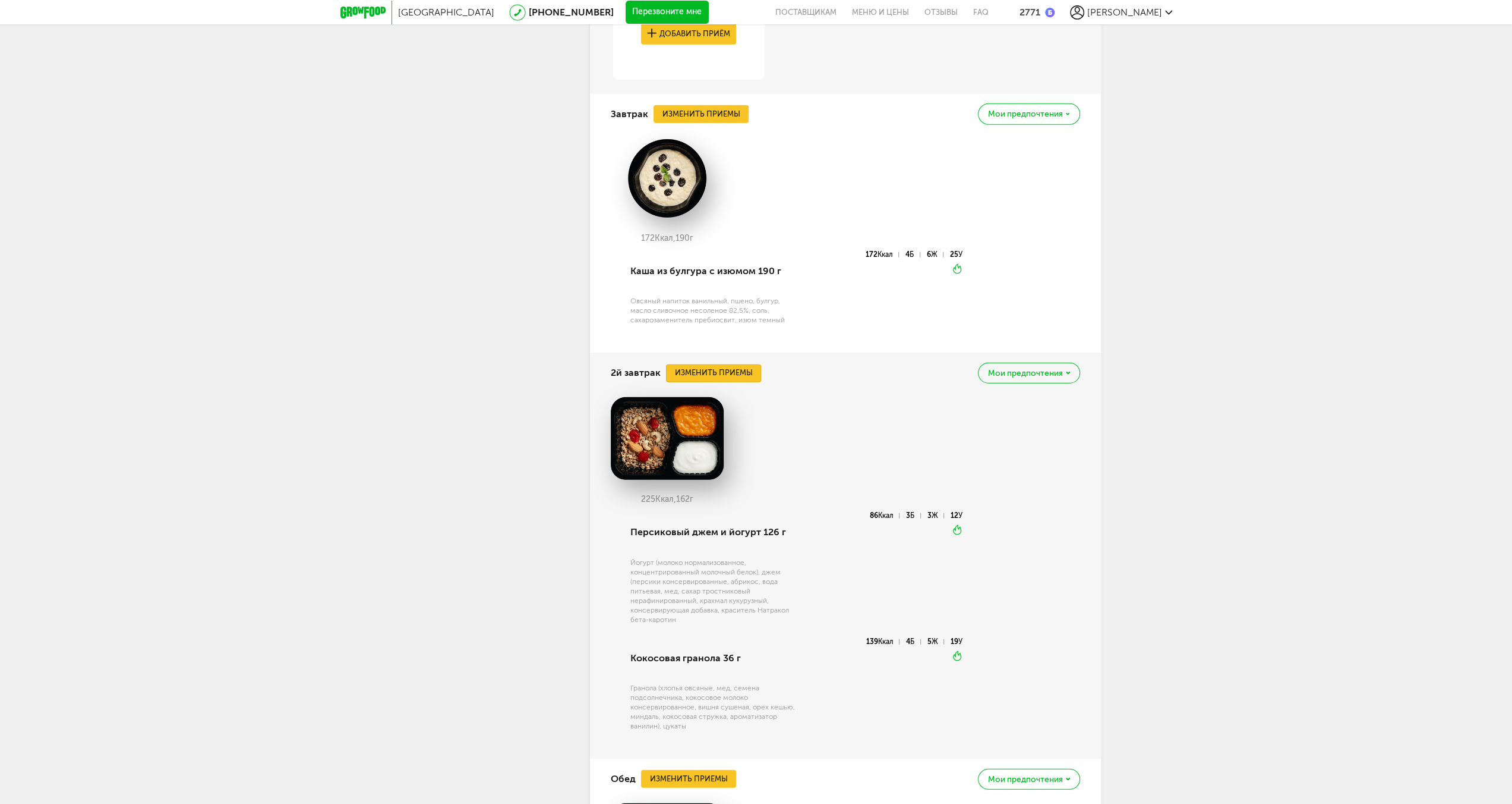
click at [720, 382] on button "Изменить приемы" at bounding box center [714, 373] width 95 height 18
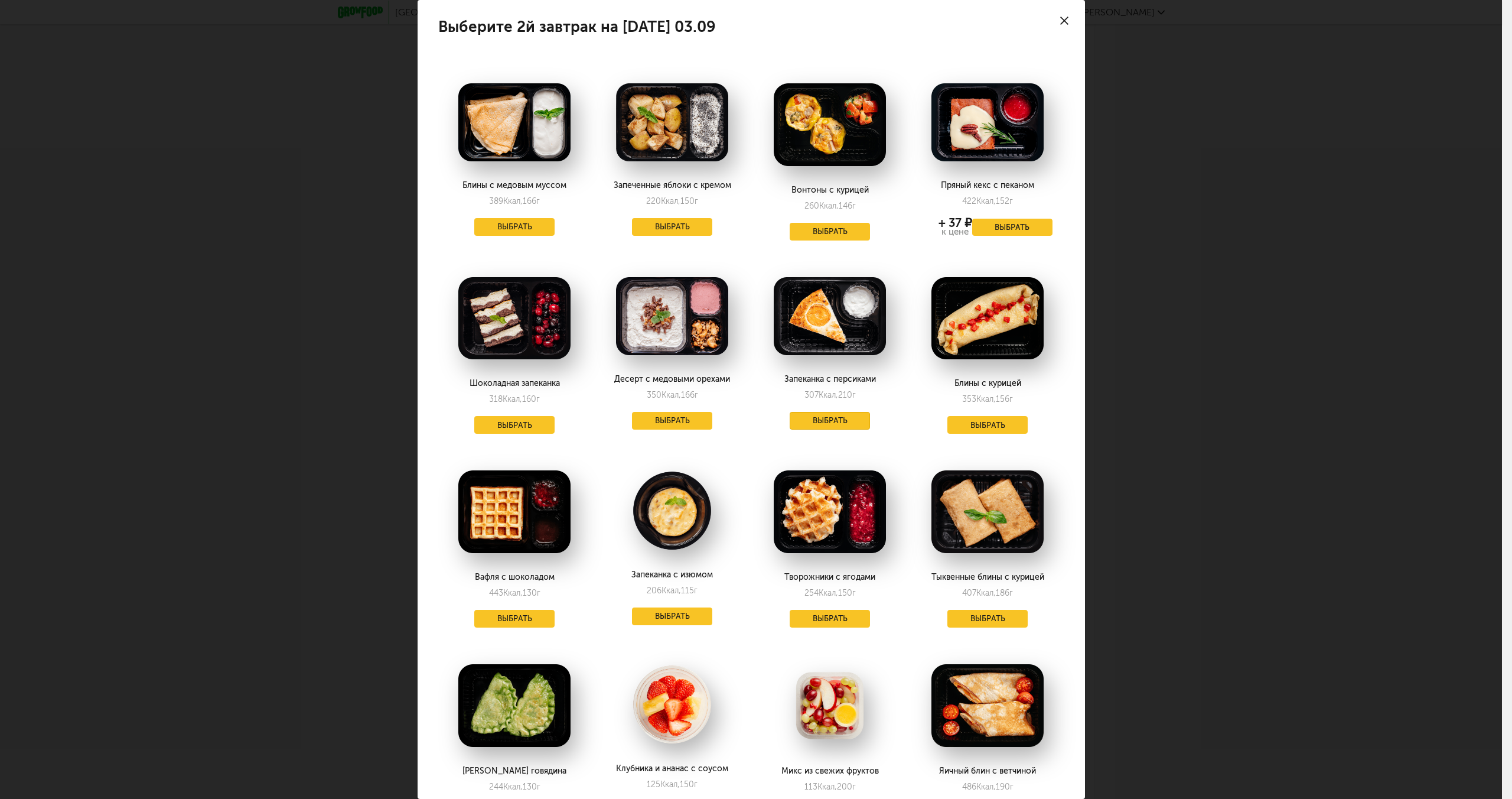
click at [819, 414] on button "Выбрать" at bounding box center [829, 421] width 80 height 17
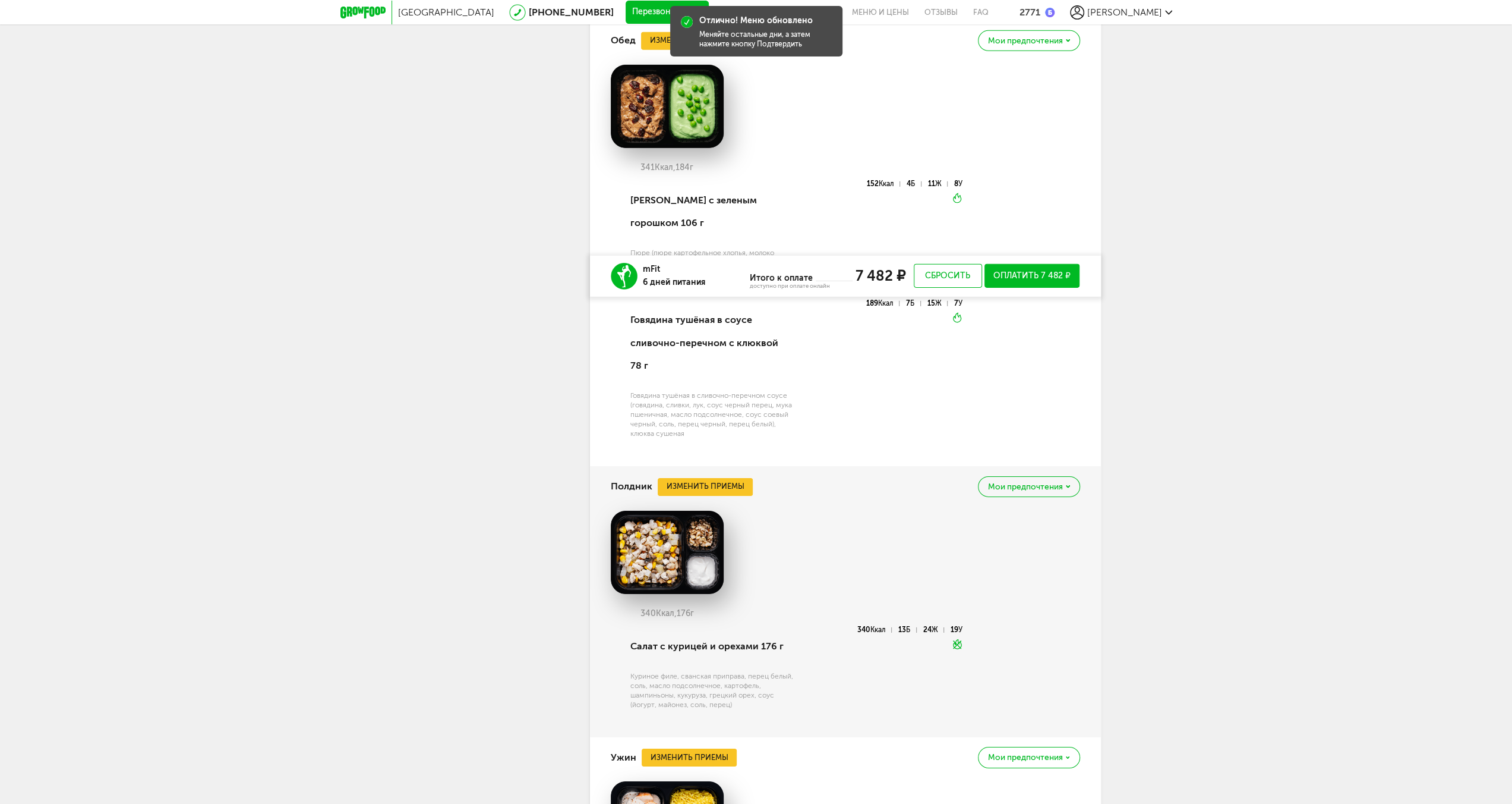
scroll to position [3983, 0]
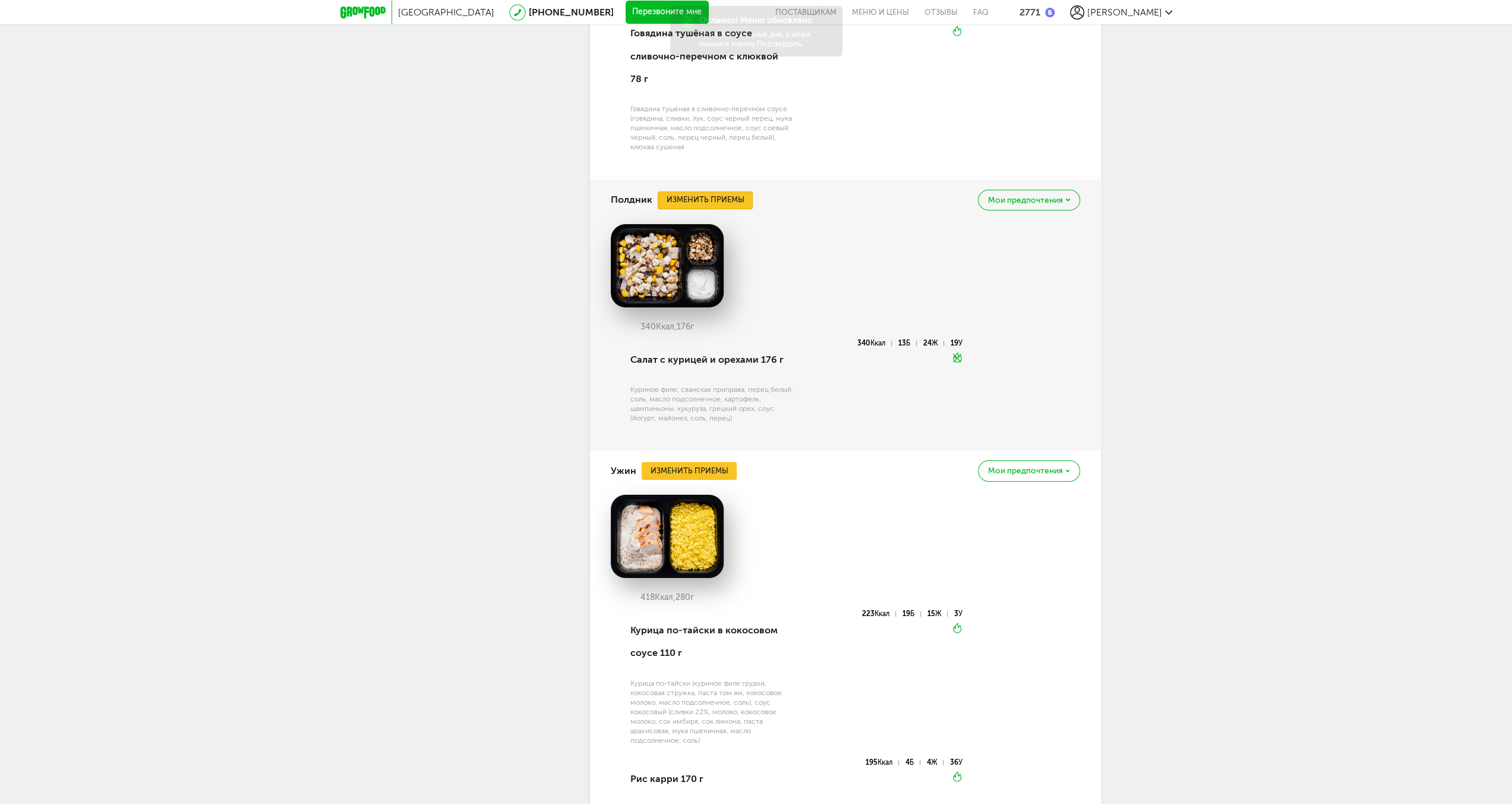
click at [713, 209] on button "Изменить приемы" at bounding box center [705, 200] width 95 height 18
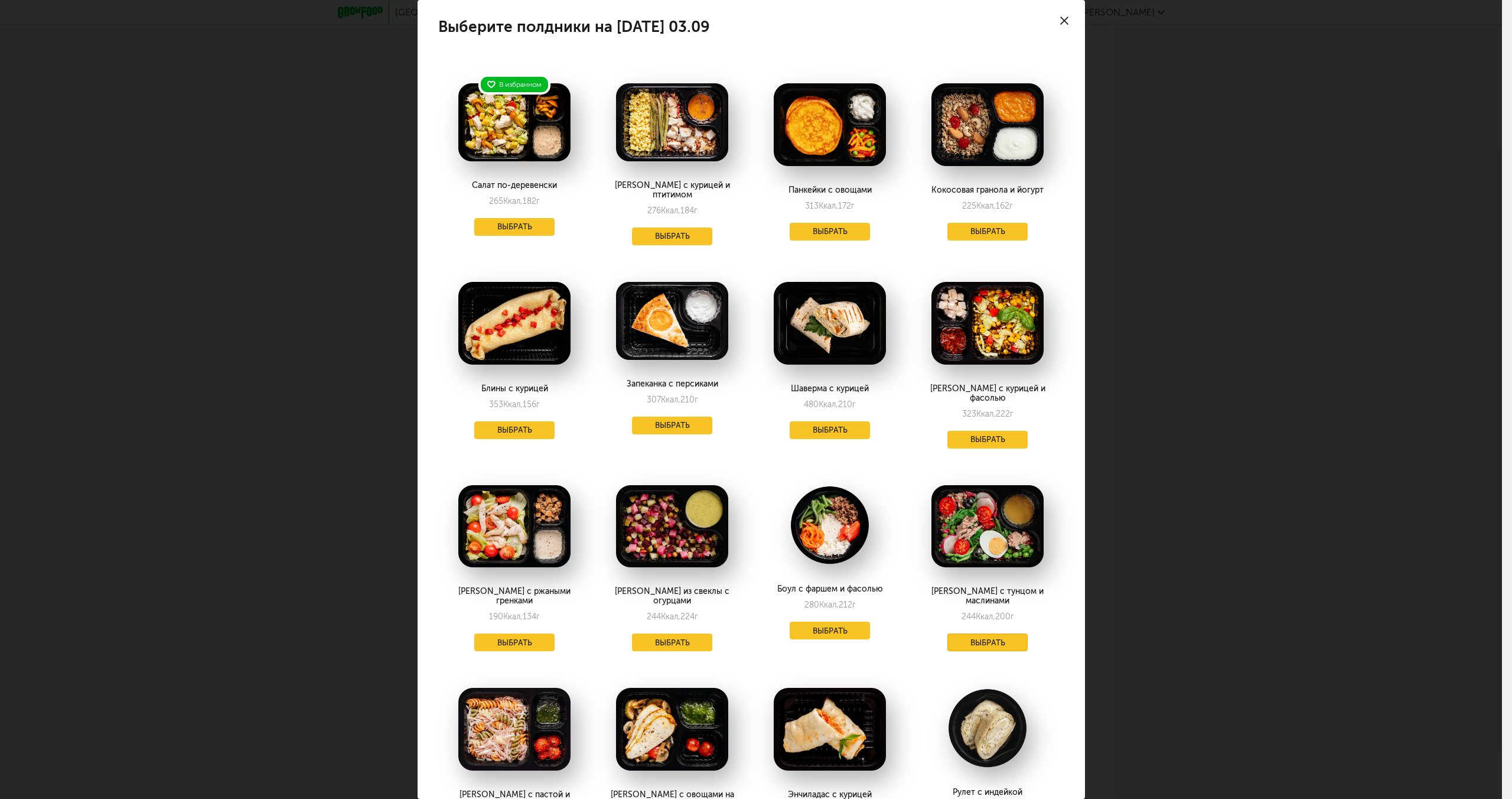
click at [996, 633] on button "Выбрать" at bounding box center [987, 642] width 80 height 17
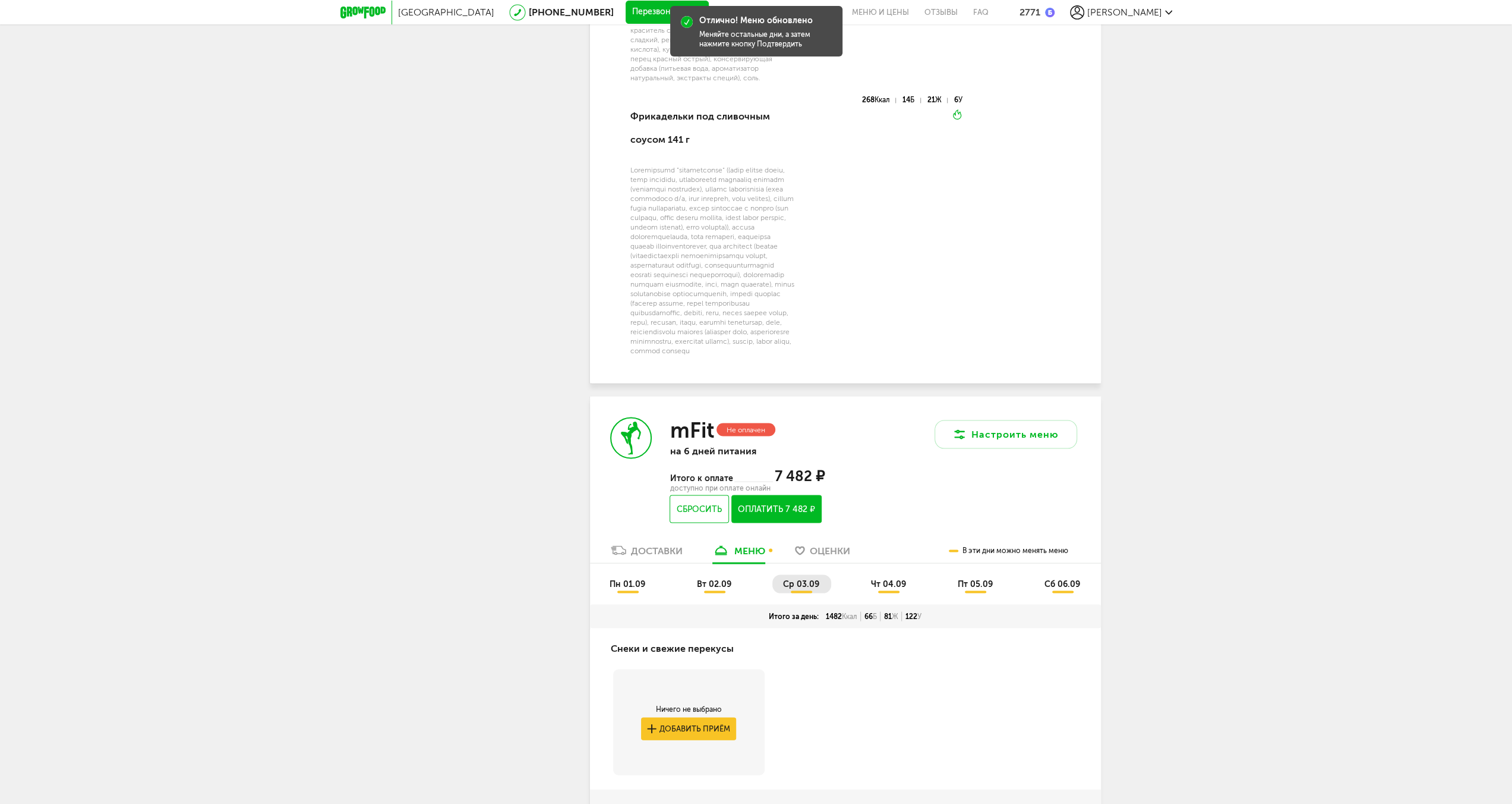
scroll to position [2310, 0]
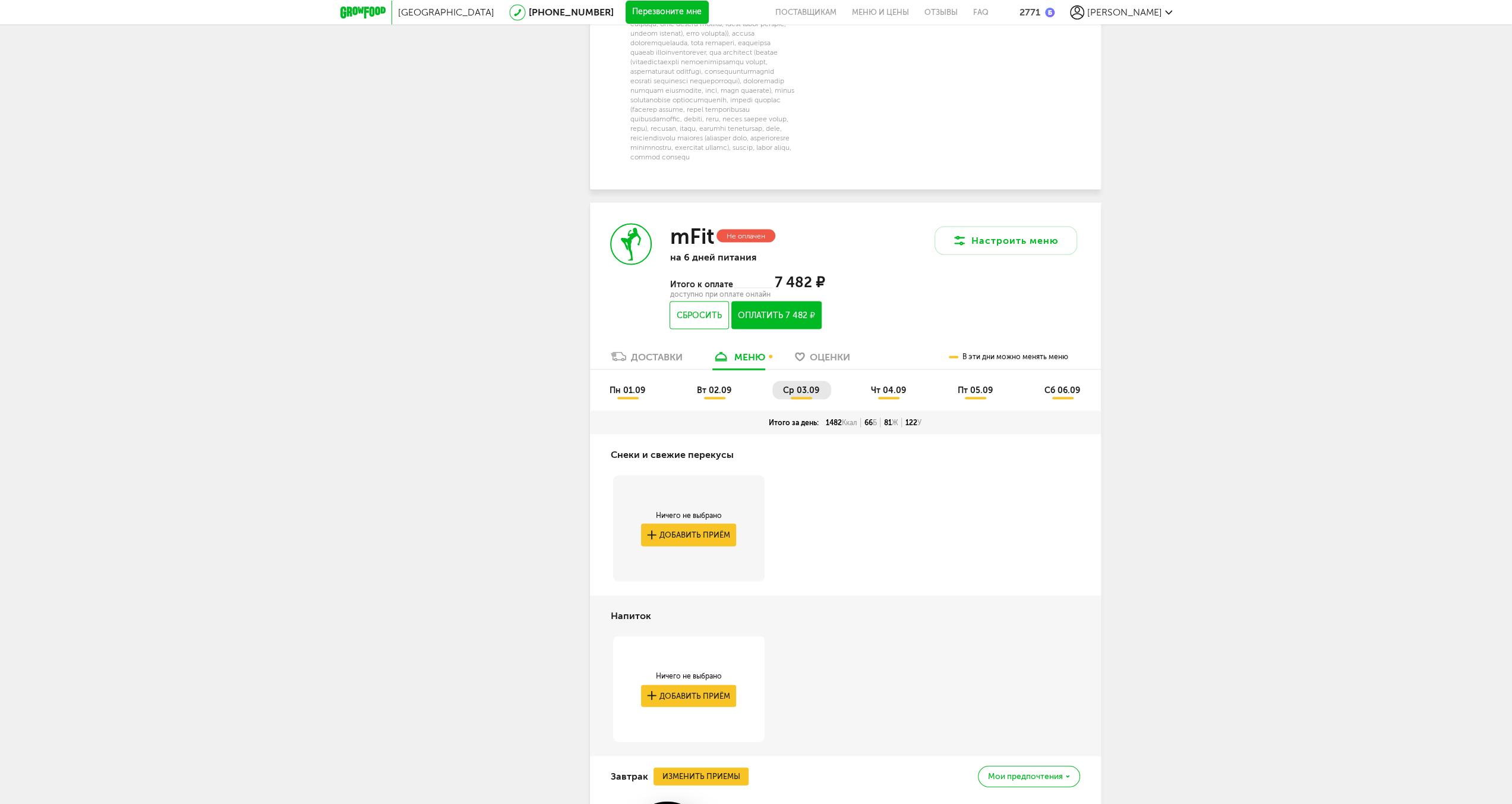
click at [885, 395] on span "чт 04.09" at bounding box center [889, 390] width 35 height 10
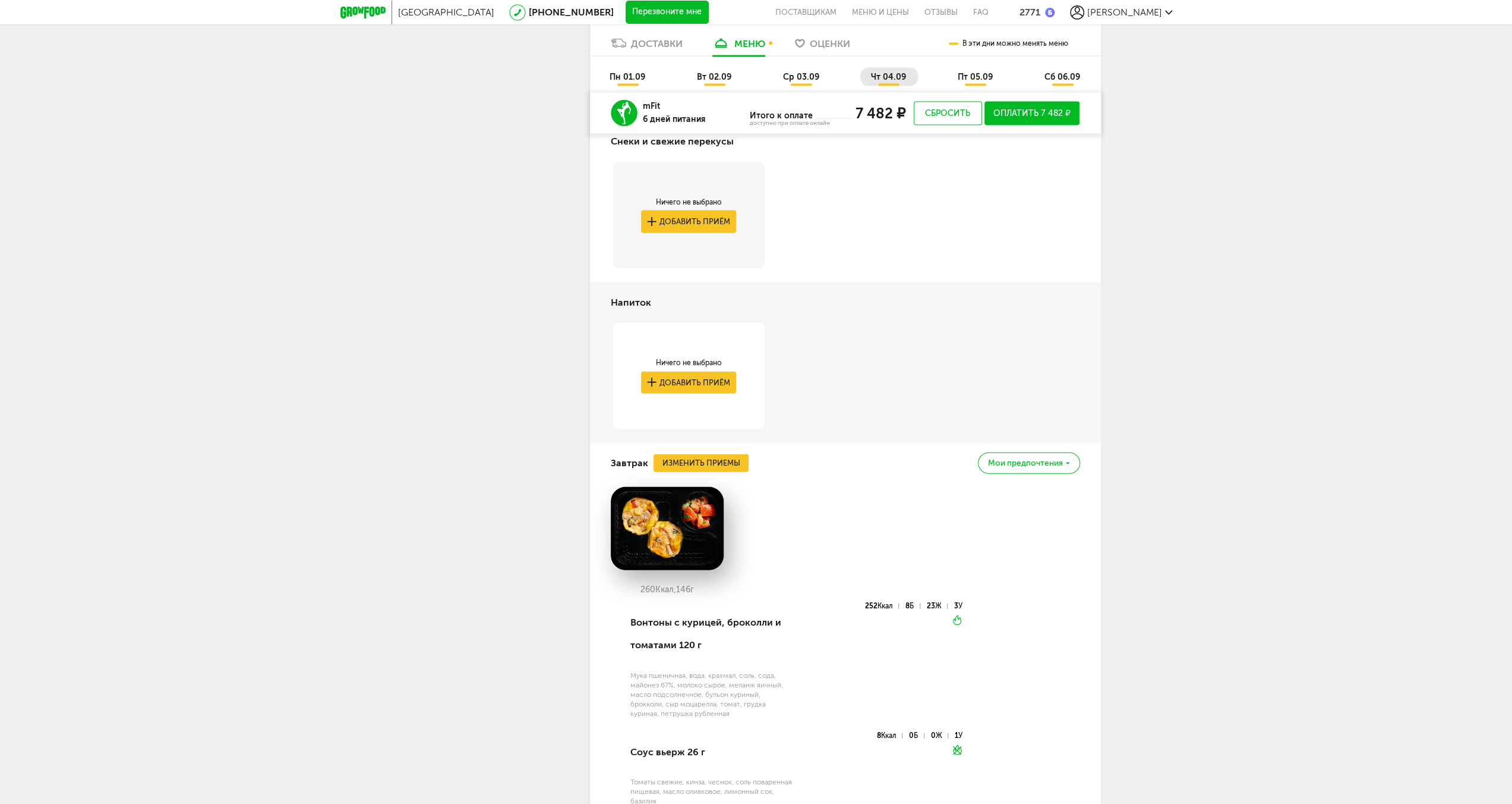
scroll to position [2502, 0]
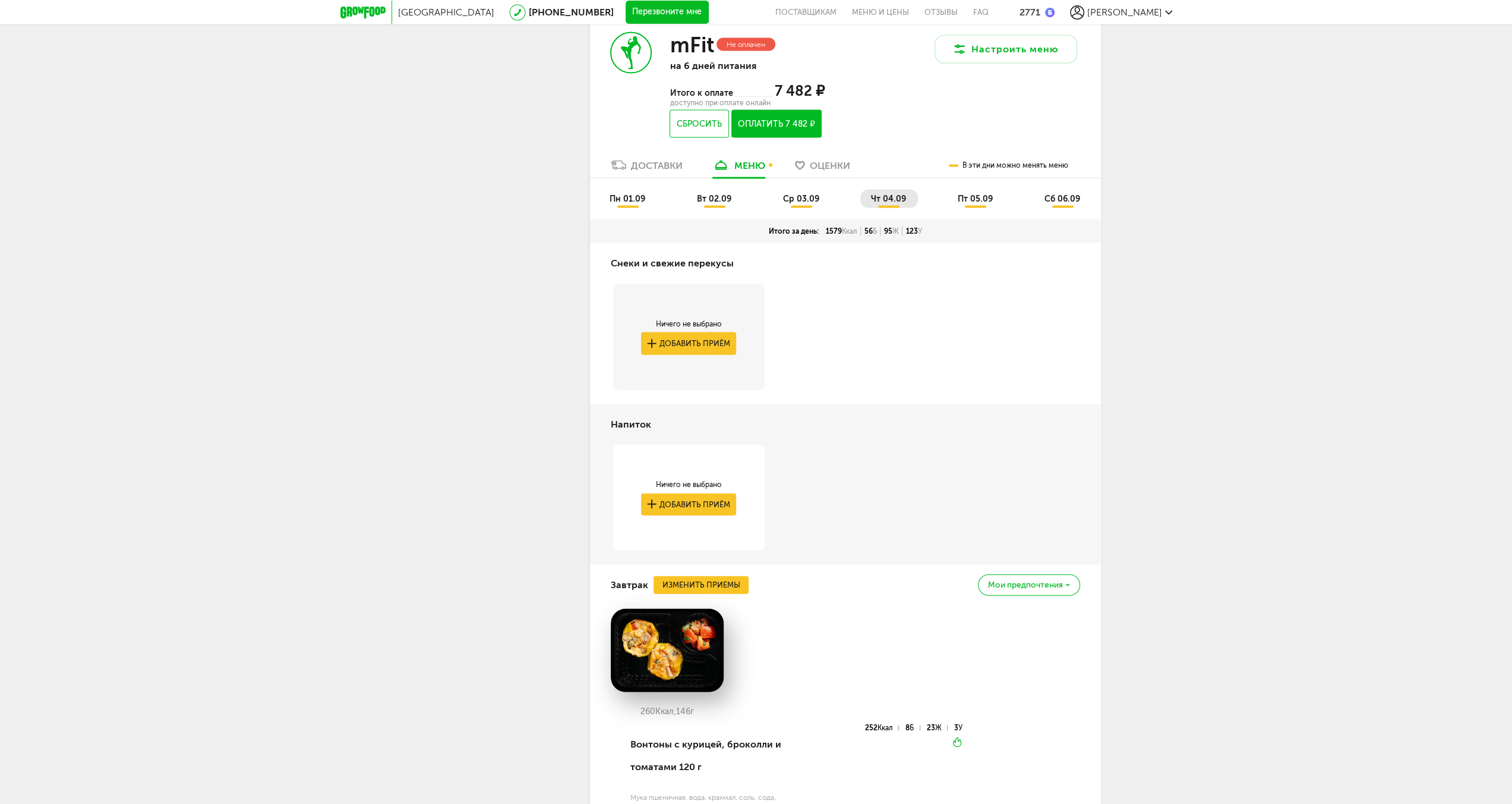
click at [979, 208] on li "пт 05.09" at bounding box center [976, 198] width 58 height 18
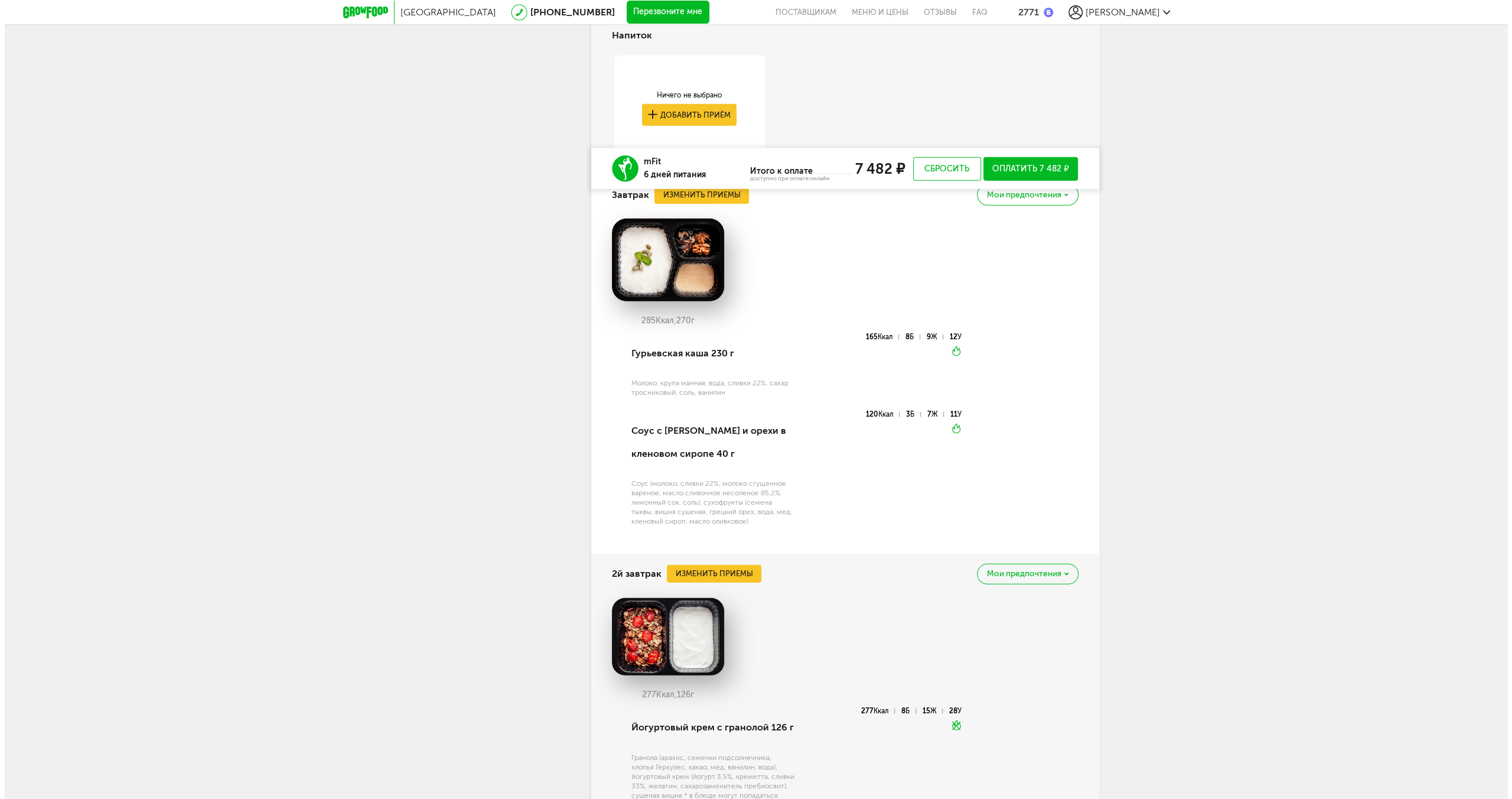
scroll to position [3077, 0]
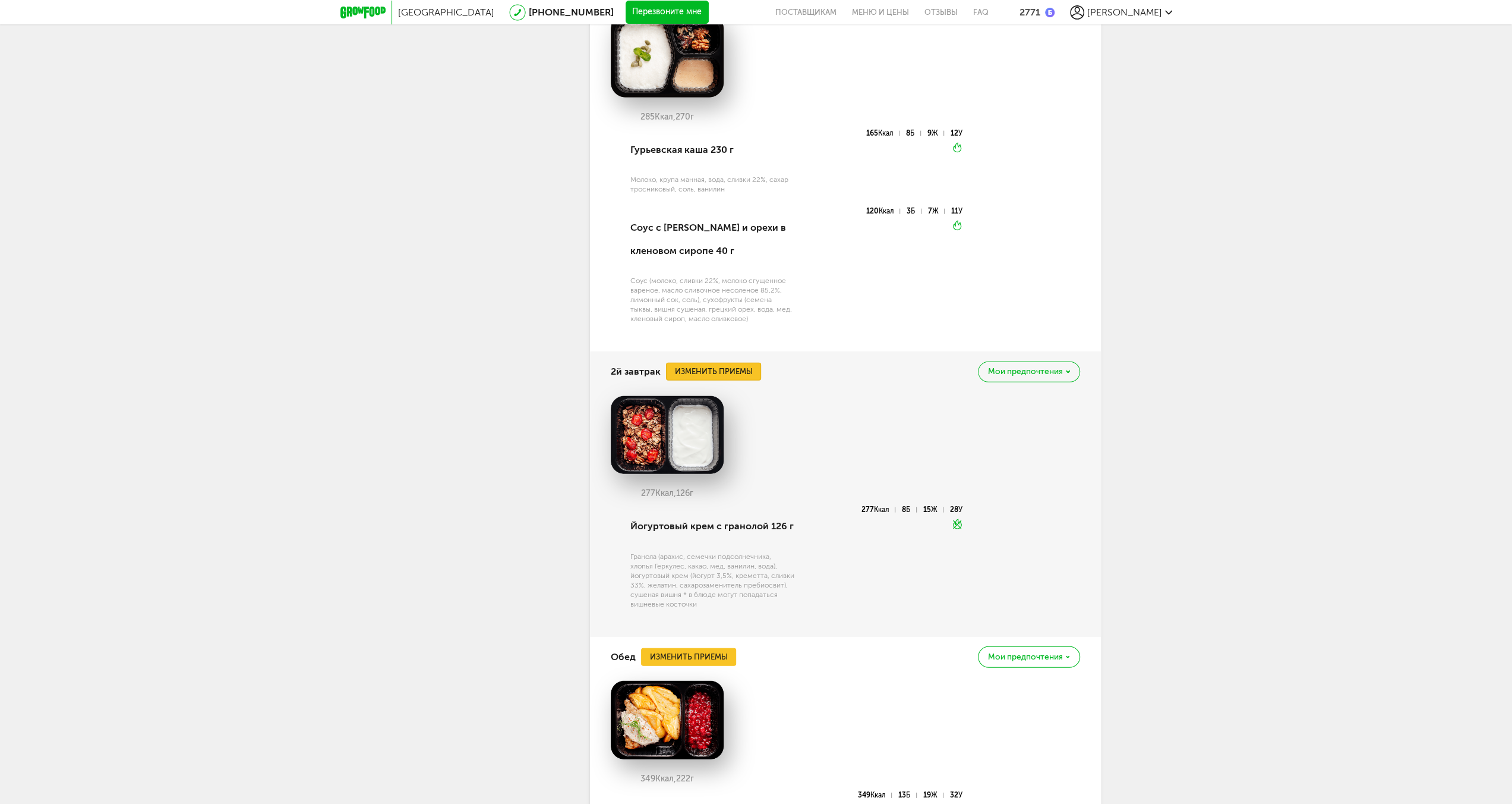
click at [728, 381] on button "Изменить приемы" at bounding box center [714, 371] width 95 height 18
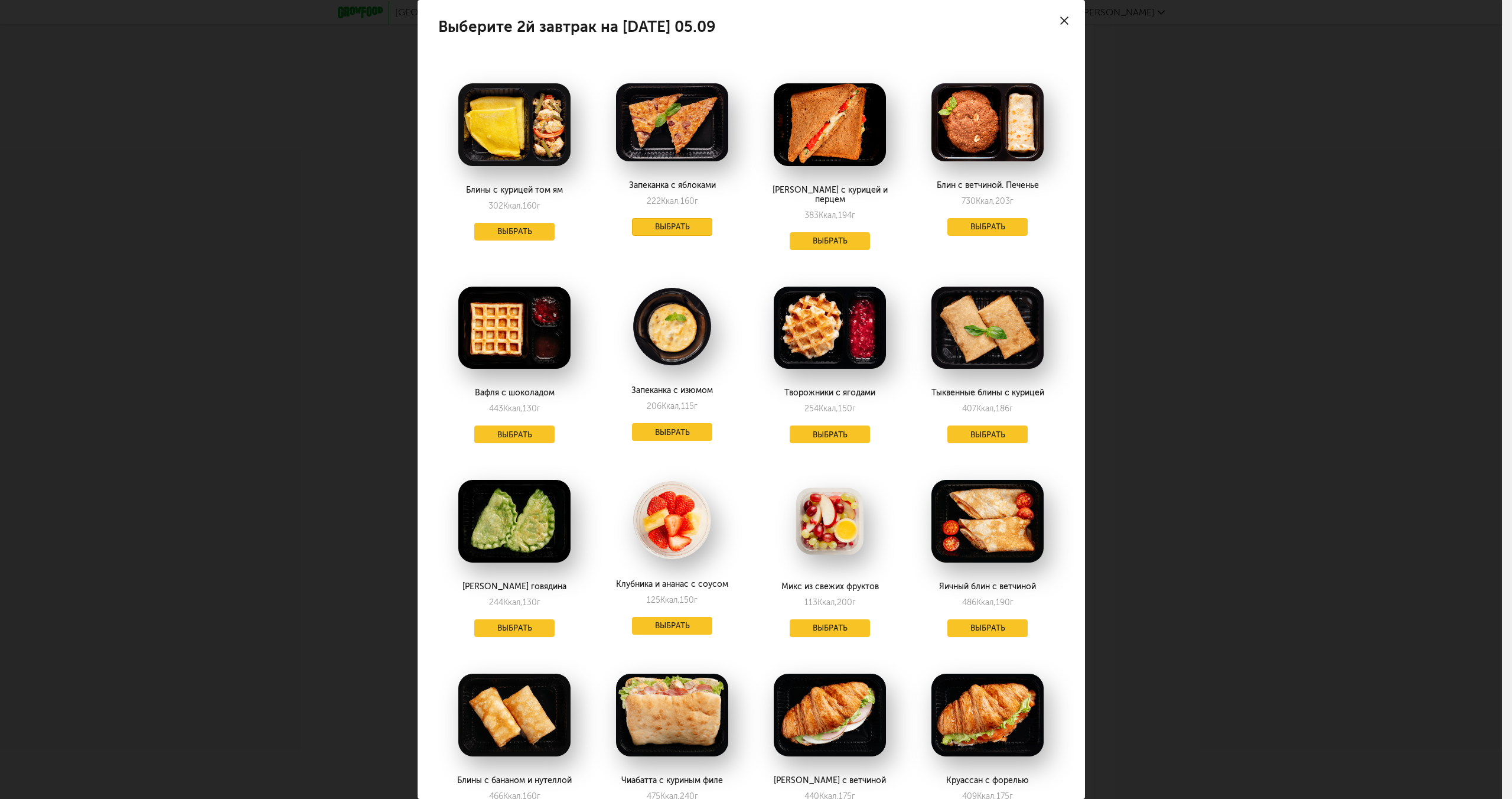
click at [675, 231] on button "Выбрать" at bounding box center [672, 227] width 80 height 17
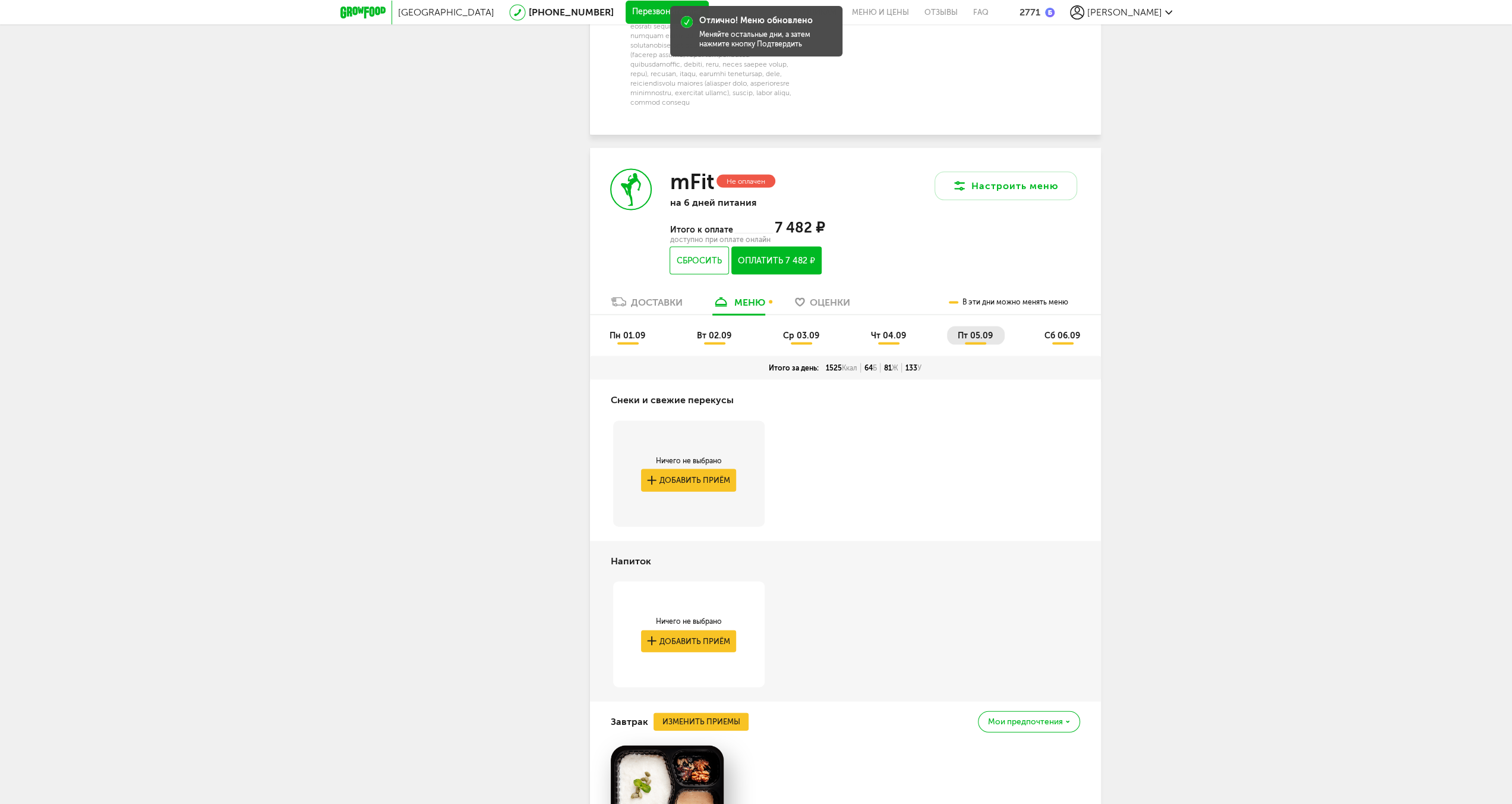
scroll to position [2198, 0]
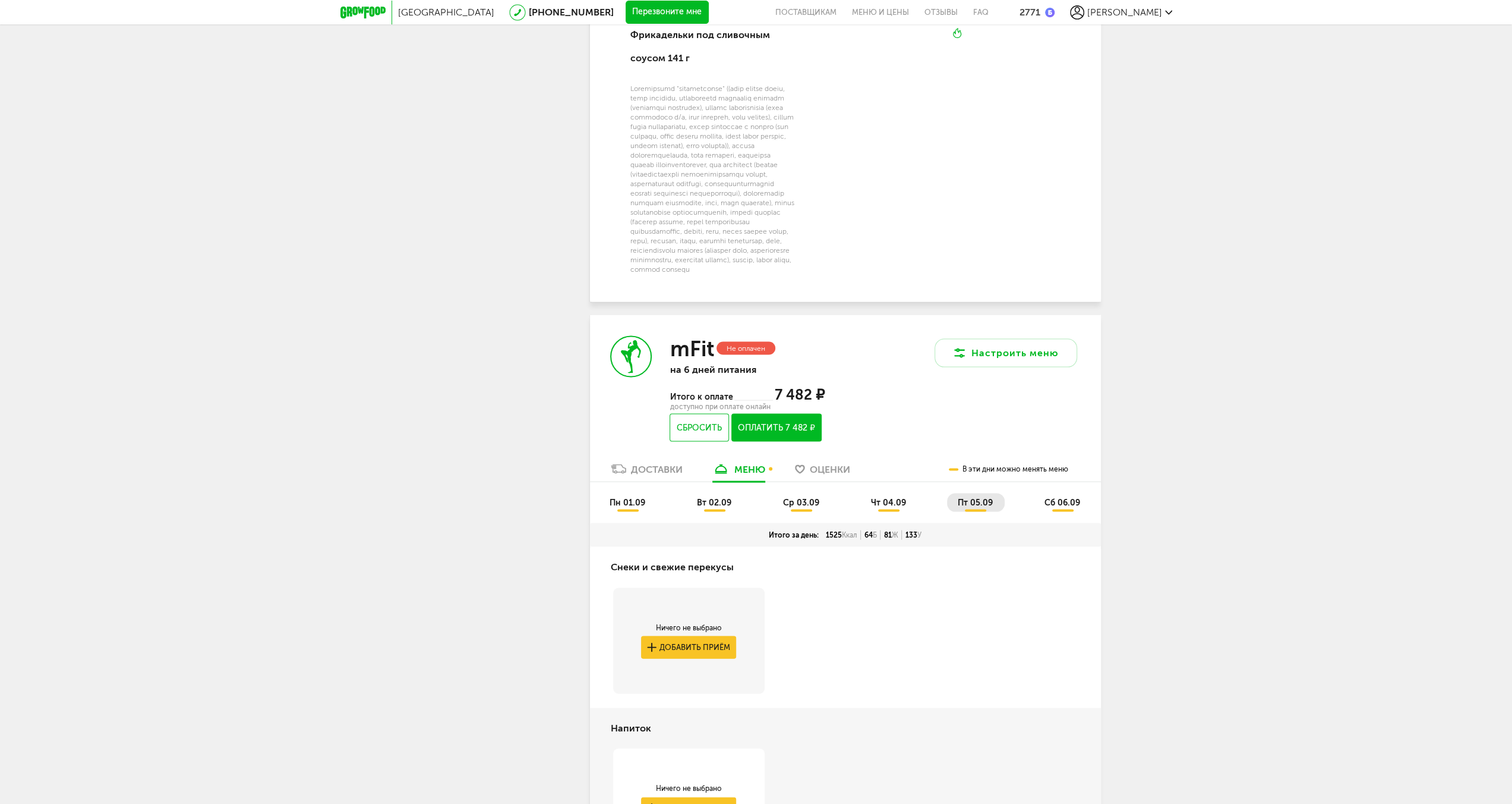
click at [1071, 507] on span "сб 06.09" at bounding box center [1062, 502] width 36 height 10
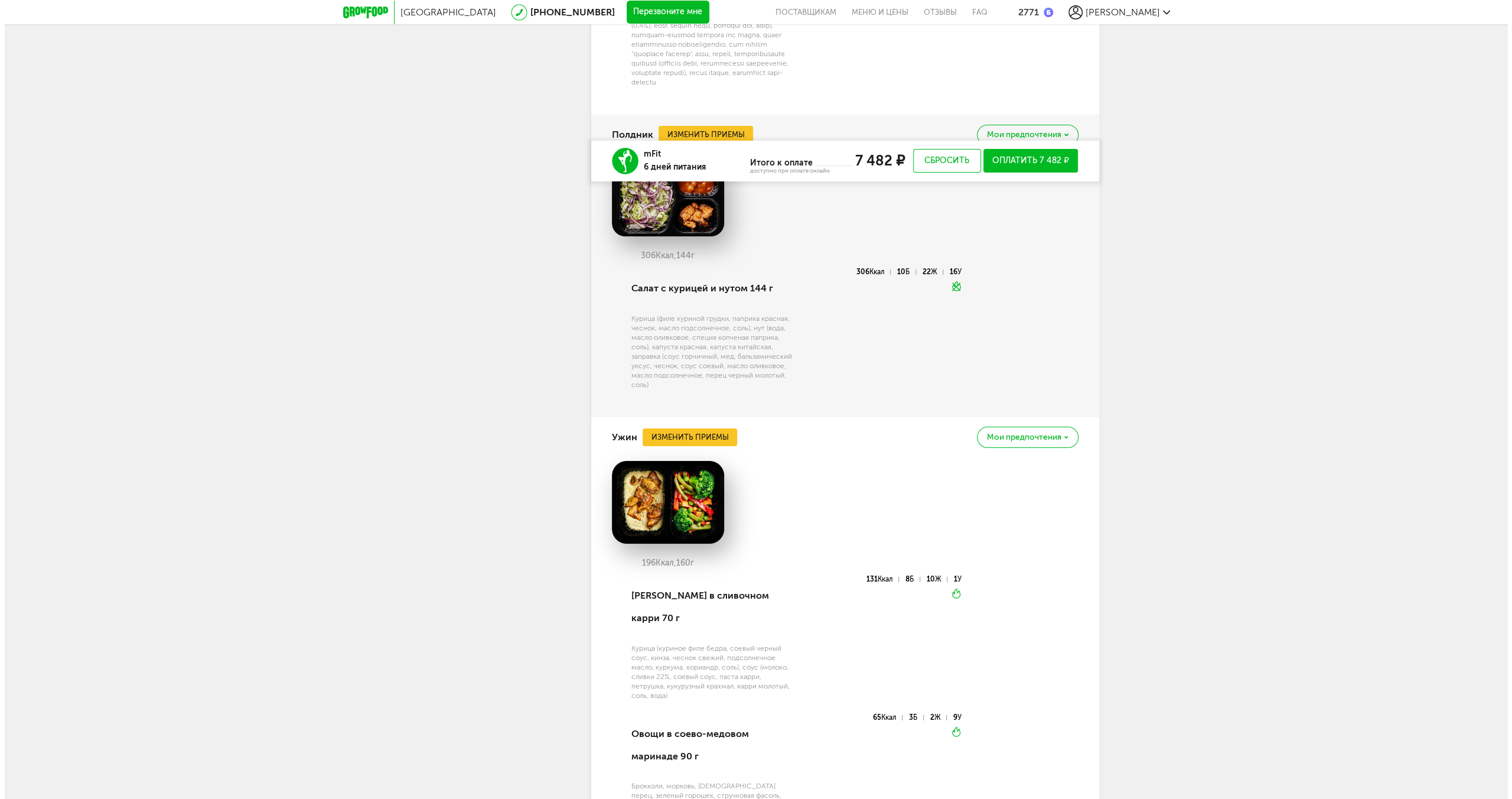
scroll to position [4354, 0]
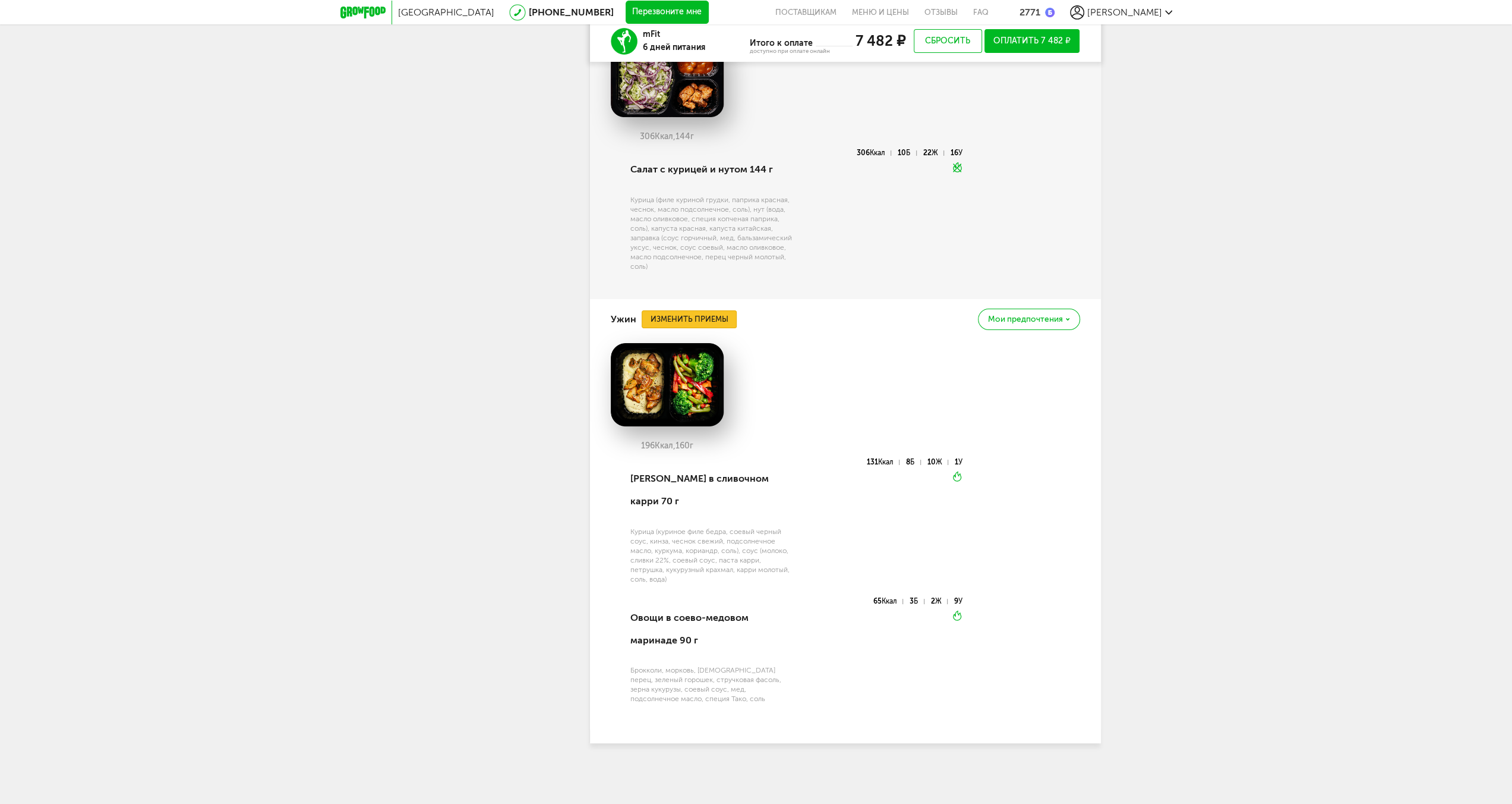
click at [694, 328] on button "Изменить приемы" at bounding box center [690, 319] width 95 height 18
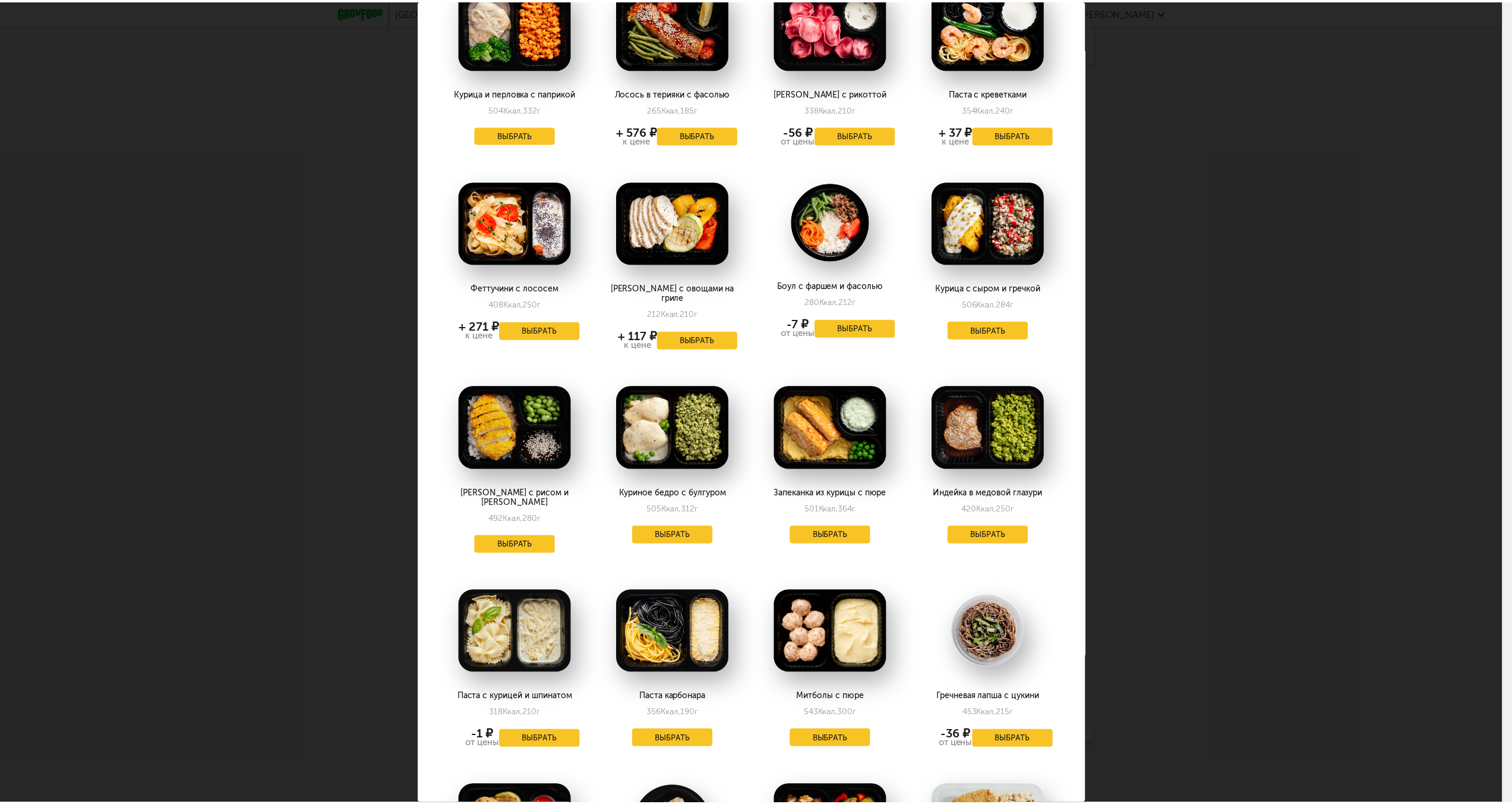
scroll to position [713, 0]
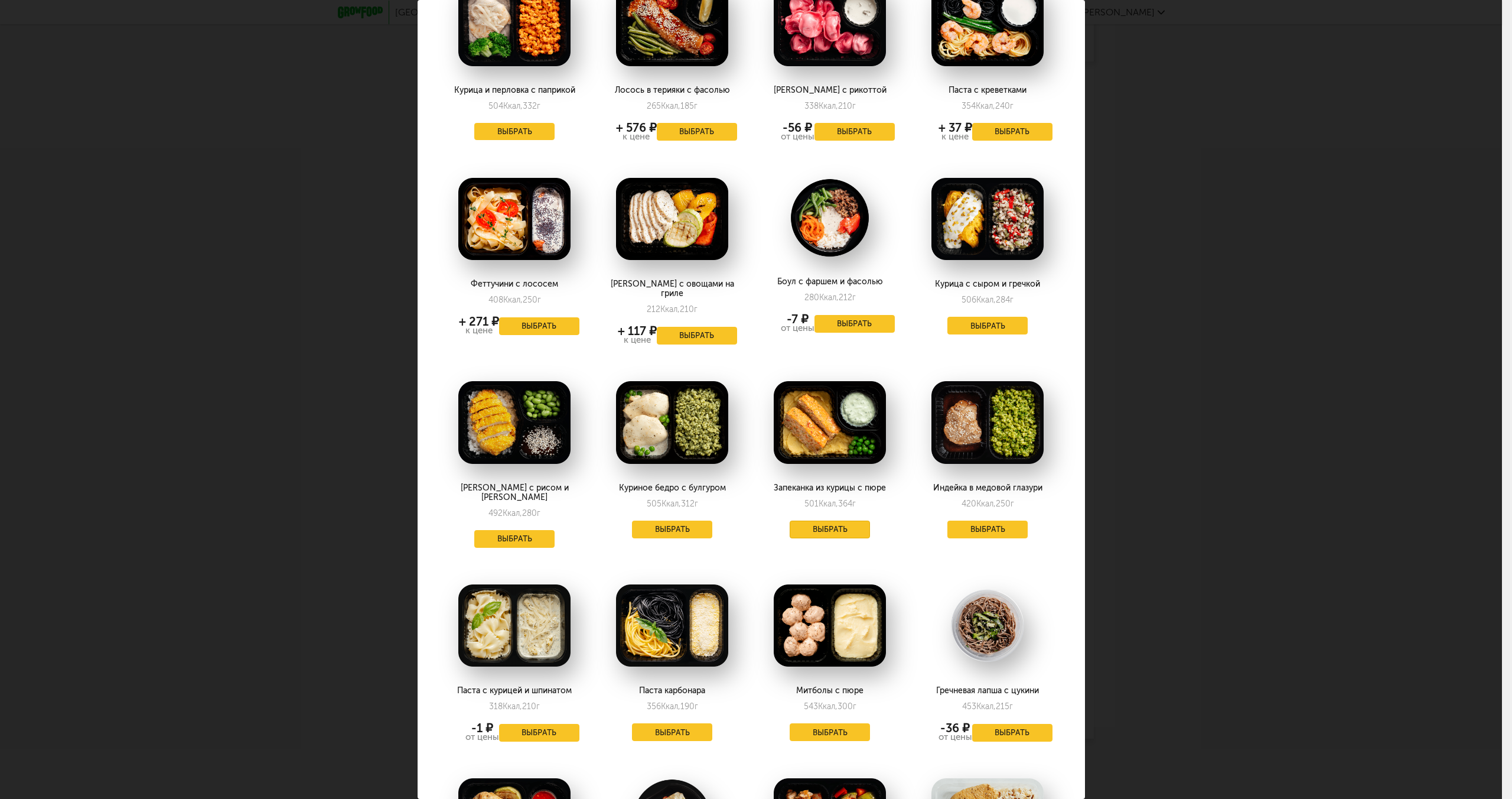
click at [843, 520] on button "Выбрать" at bounding box center [829, 529] width 80 height 17
